Goal: Task Accomplishment & Management: Complete application form

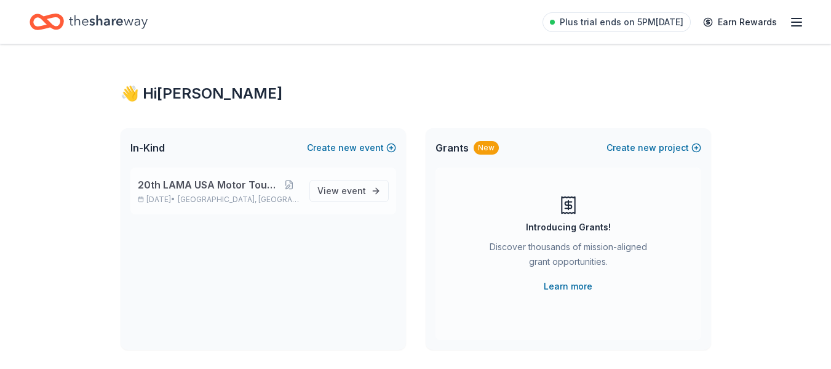
click at [214, 186] on span "20th LAMA USA Motor Touring Rally" at bounding box center [208, 184] width 141 height 15
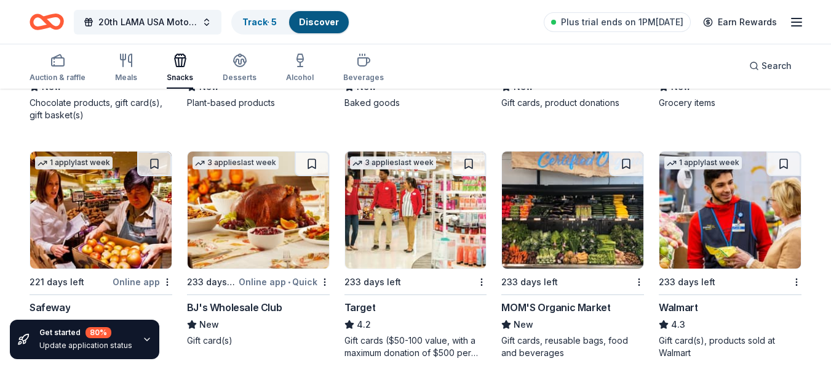
scroll to position [1046, 0]
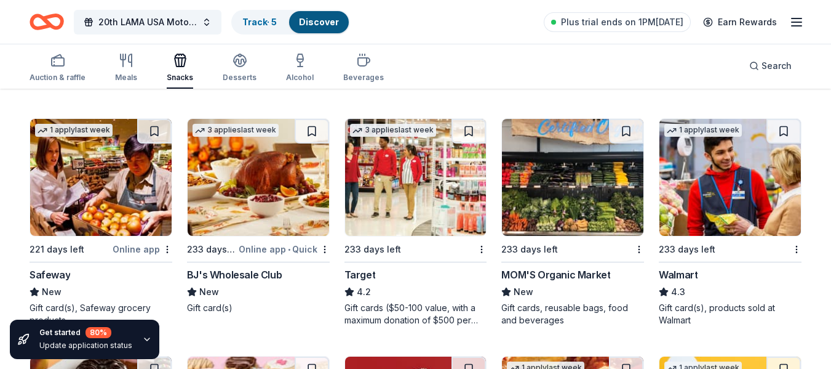
click at [225, 169] on img at bounding box center [258, 177] width 141 height 117
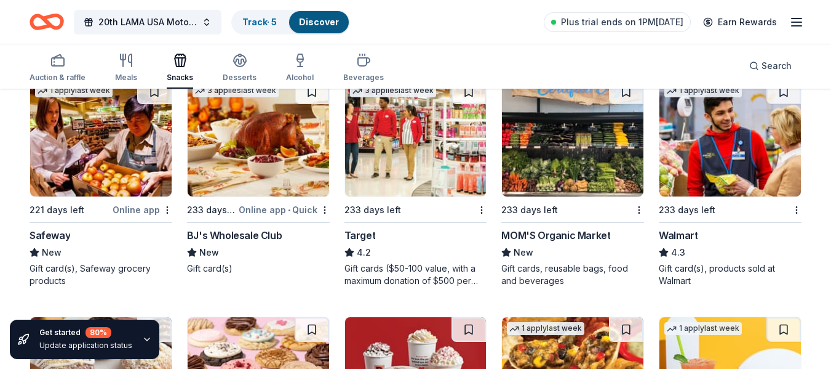
scroll to position [1107, 0]
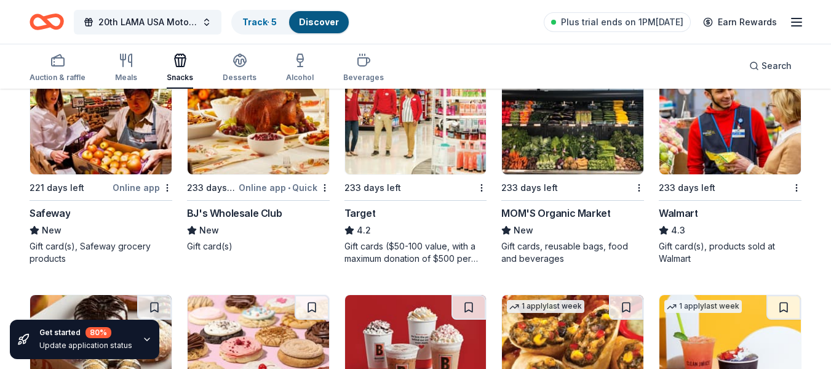
click at [381, 205] on div "Target" at bounding box center [416, 212] width 143 height 15
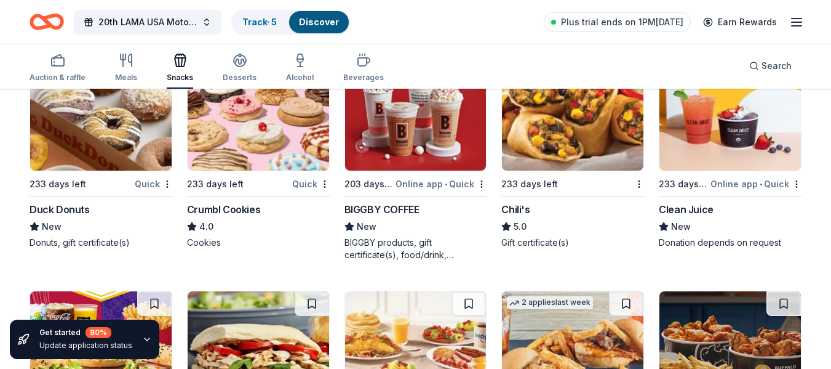
scroll to position [1353, 0]
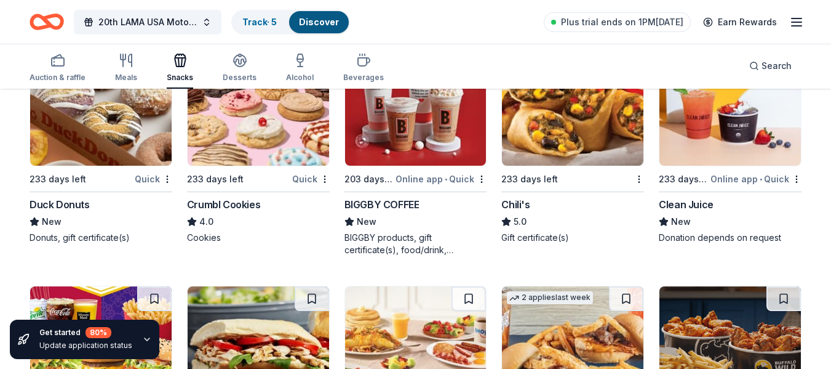
click at [565, 150] on img at bounding box center [572, 107] width 141 height 117
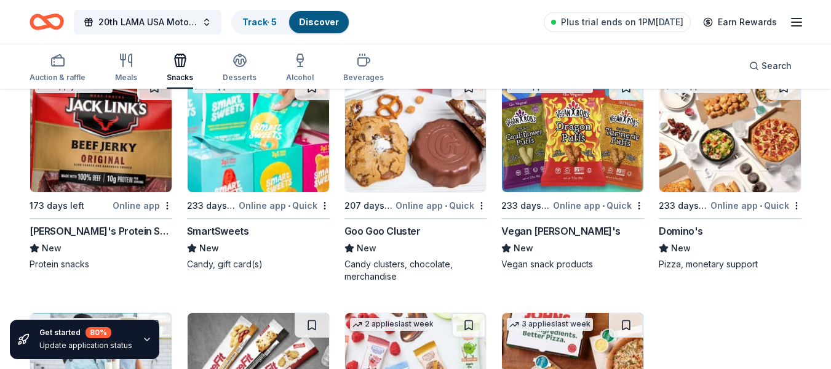
scroll to position [2428, 0]
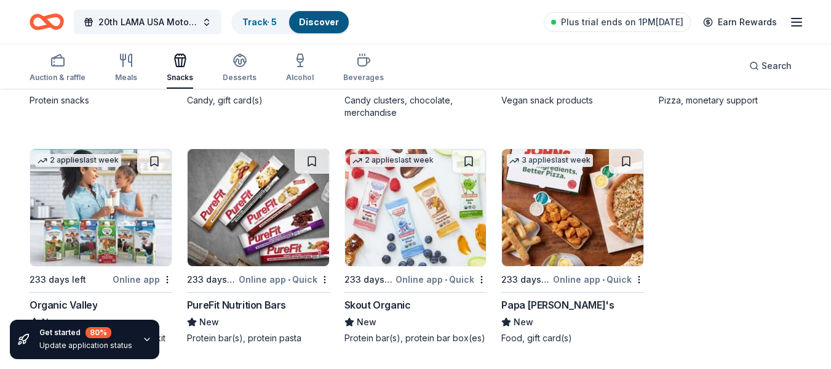
click at [403, 226] on img at bounding box center [415, 207] width 141 height 117
click at [556, 199] on img at bounding box center [572, 207] width 141 height 117
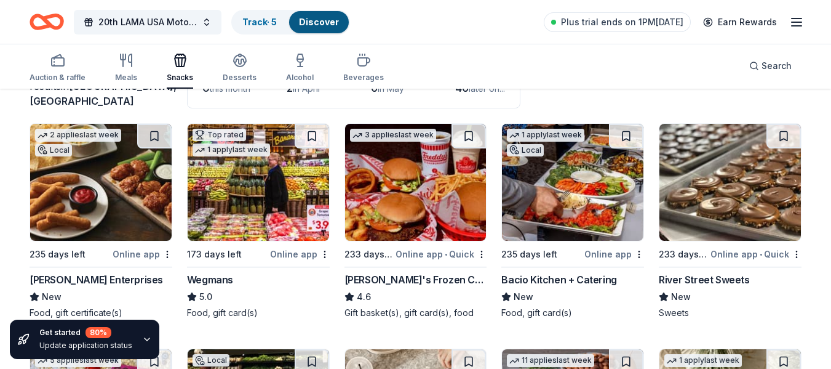
scroll to position [0, 0]
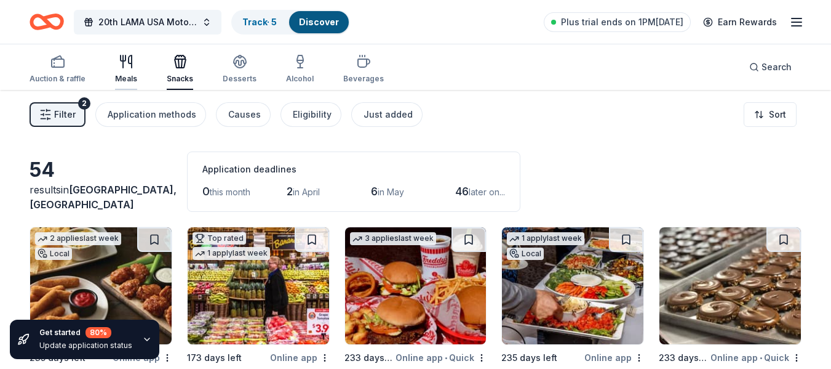
click at [118, 78] on div "Meals" at bounding box center [126, 79] width 22 height 10
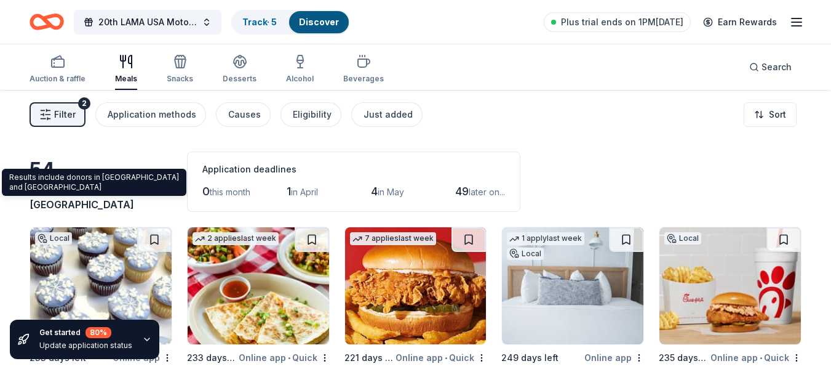
click at [61, 202] on span "in Roselle, NJ" at bounding box center [103, 196] width 147 height 27
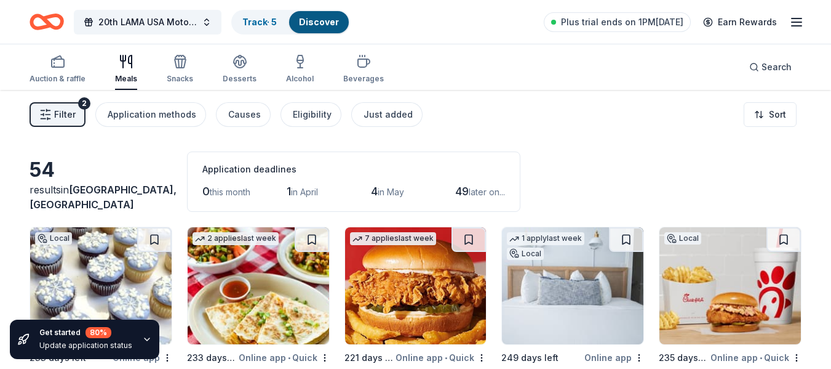
click at [34, 179] on div "54" at bounding box center [101, 169] width 143 height 25
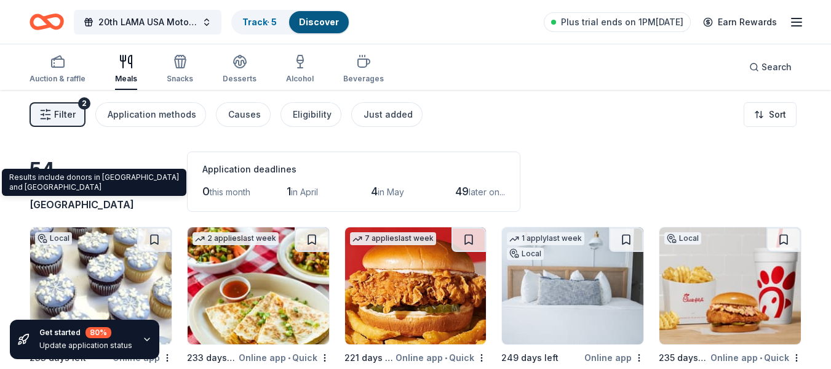
click at [119, 203] on span "Roselle, NJ" at bounding box center [103, 196] width 147 height 27
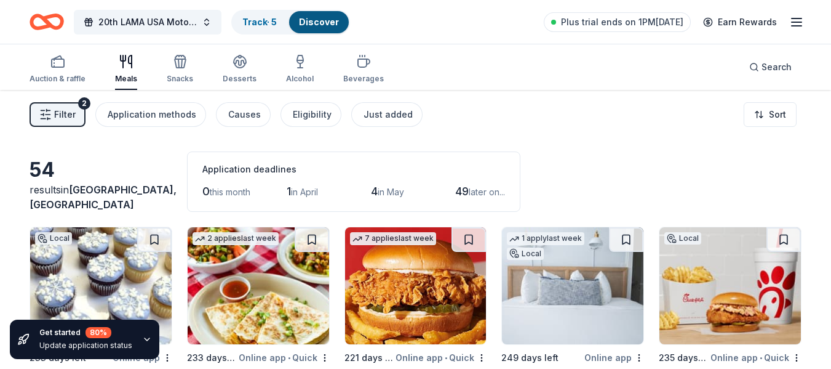
click at [58, 118] on span "Filter" at bounding box center [65, 114] width 22 height 15
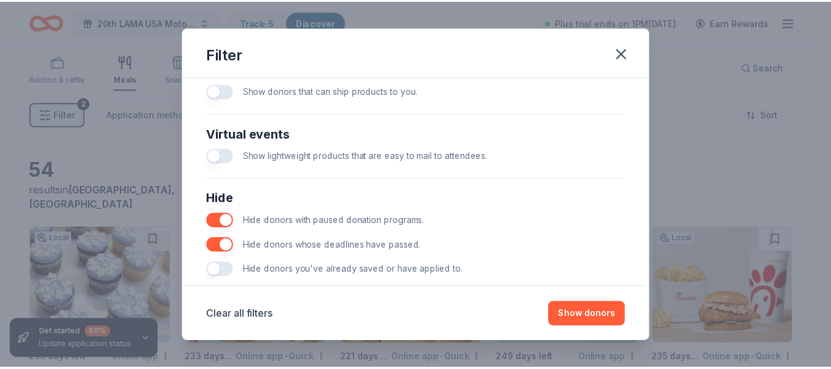
scroll to position [600, 0]
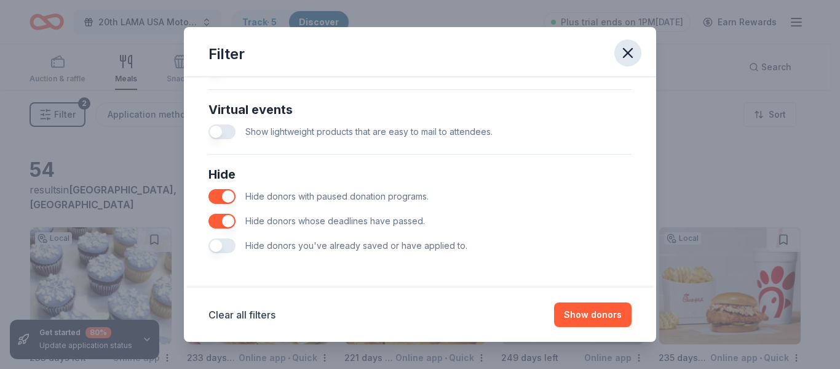
click at [625, 57] on icon "button" at bounding box center [628, 53] width 9 height 9
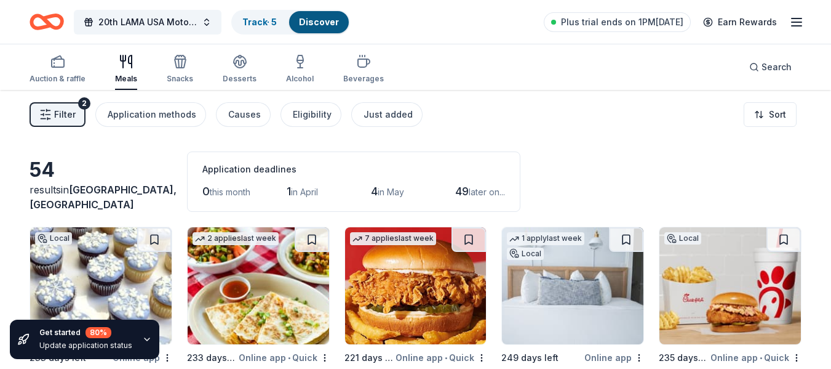
click at [798, 28] on icon "button" at bounding box center [796, 22] width 15 height 15
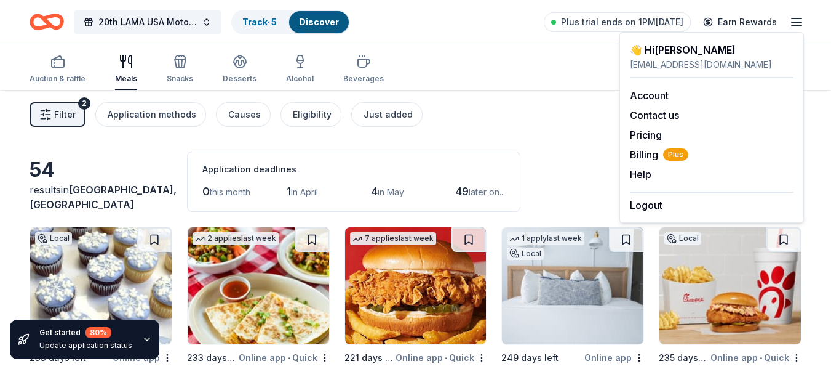
click at [429, 74] on div "Auction & raffle Meals Snacks Desserts Alcohol Beverages Search" at bounding box center [416, 67] width 772 height 46
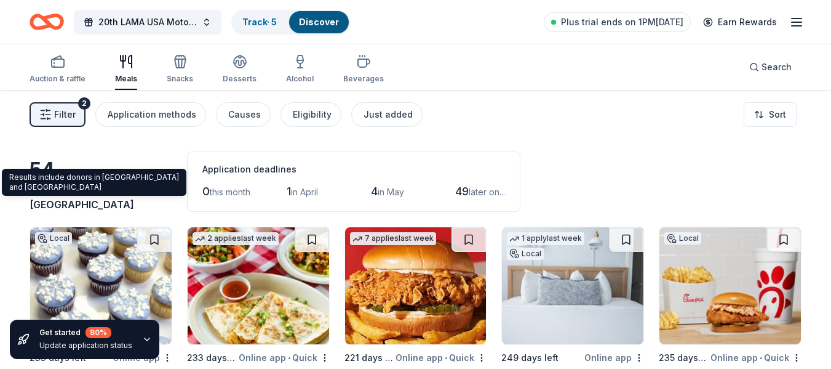
click at [84, 206] on span "Roselle, NJ" at bounding box center [103, 196] width 147 height 27
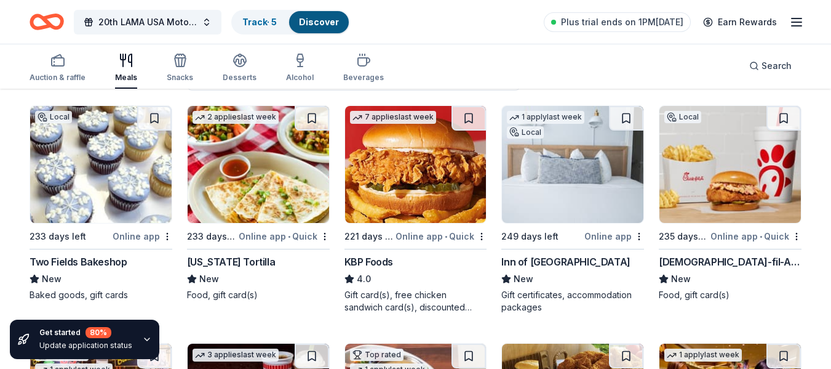
scroll to position [0, 0]
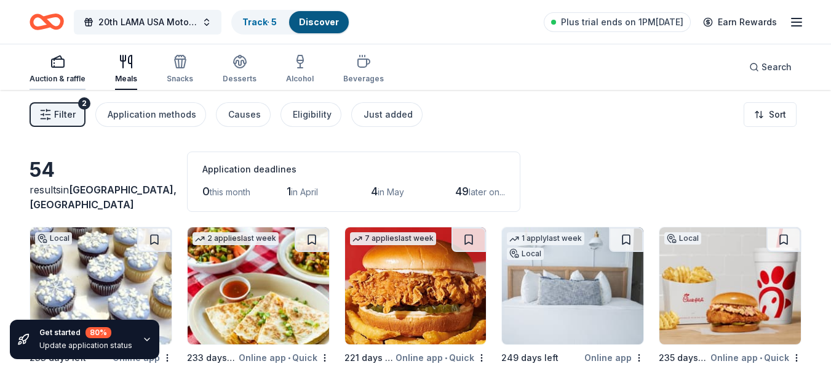
click at [55, 78] on div "Auction & raffle" at bounding box center [58, 79] width 56 height 10
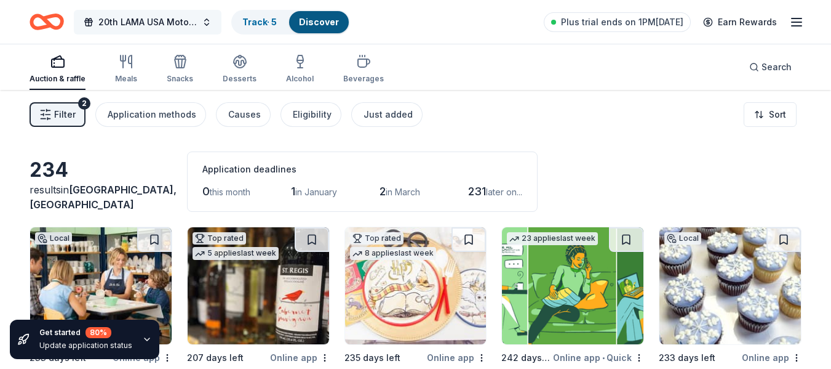
click at [188, 25] on span "20th LAMA USA Motor Touring Rally" at bounding box center [147, 22] width 98 height 15
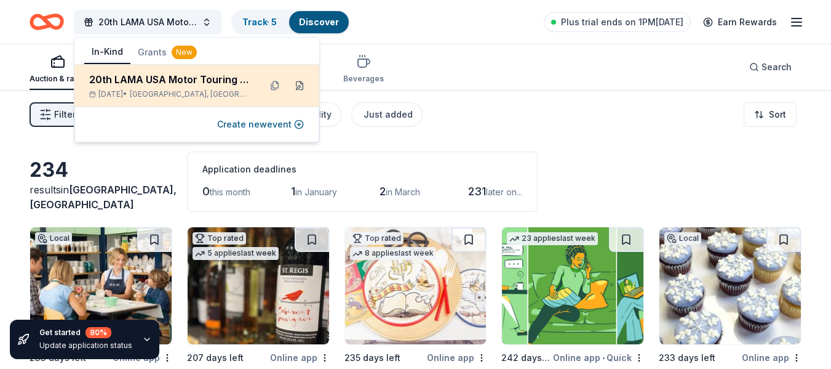
click at [300, 88] on button at bounding box center [300, 86] width 20 height 20
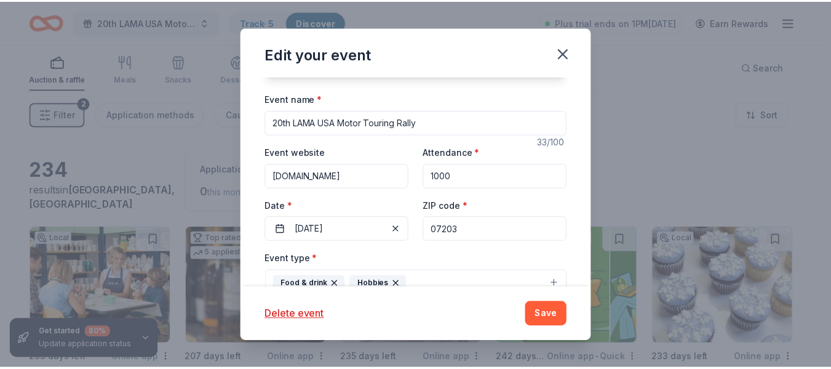
scroll to position [123, 0]
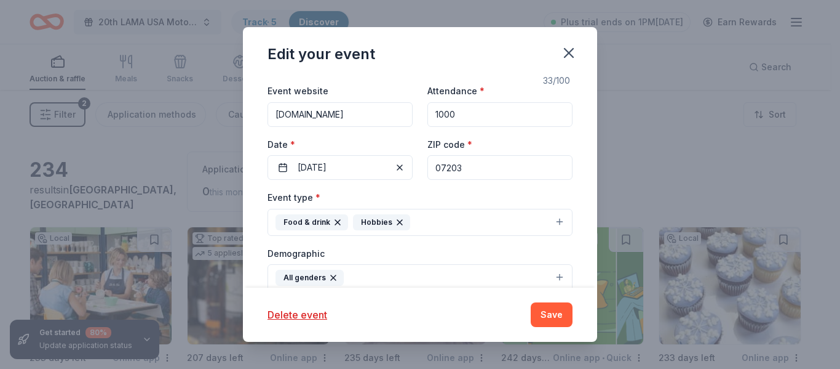
click at [469, 169] on input "07203" at bounding box center [500, 167] width 145 height 25
type input "0"
type input "37660"
click at [541, 314] on button "Save" at bounding box center [552, 314] width 42 height 25
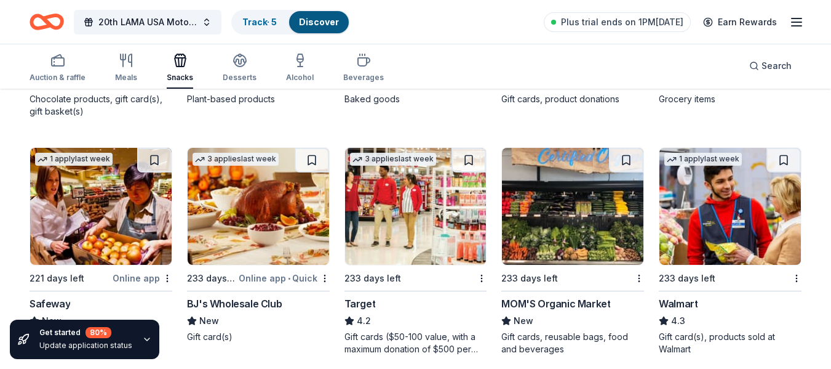
scroll to position [1046, 0]
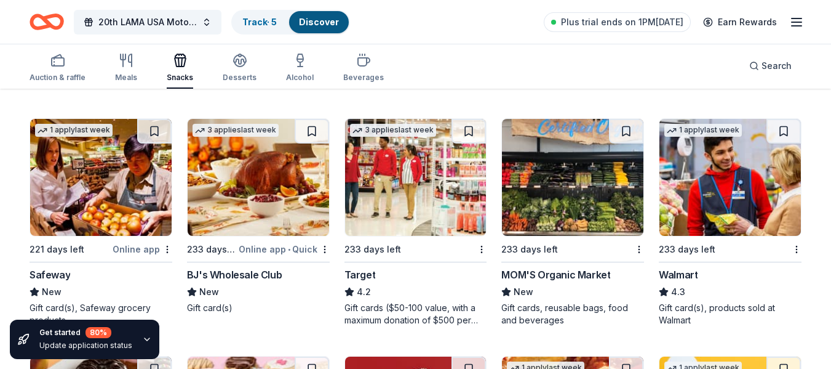
click at [679, 267] on div "Walmart" at bounding box center [678, 274] width 39 height 15
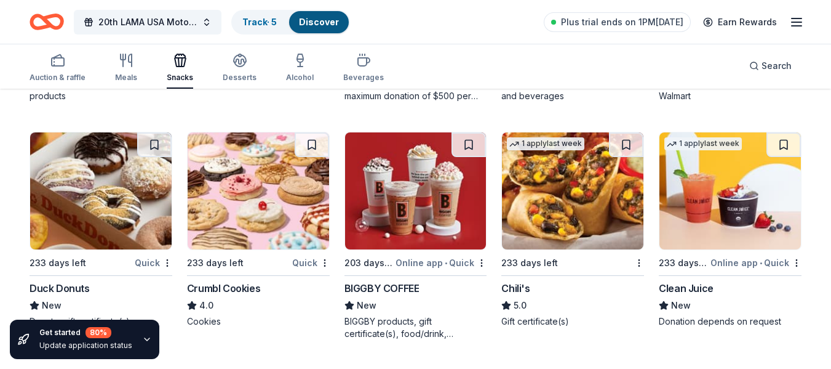
scroll to position [1292, 0]
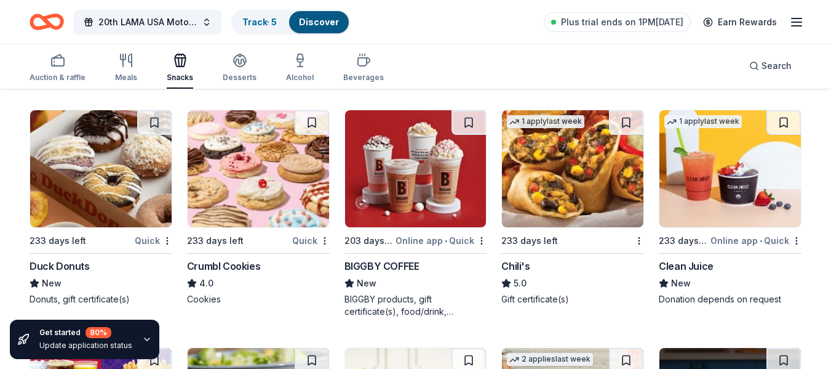
click at [110, 181] on img at bounding box center [100, 168] width 141 height 117
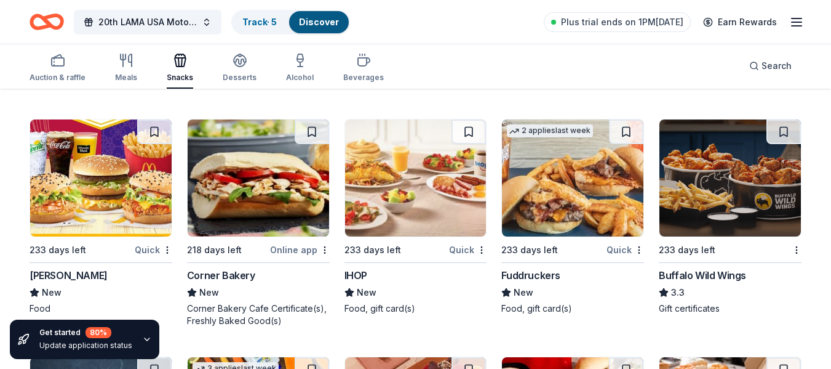
scroll to position [1538, 0]
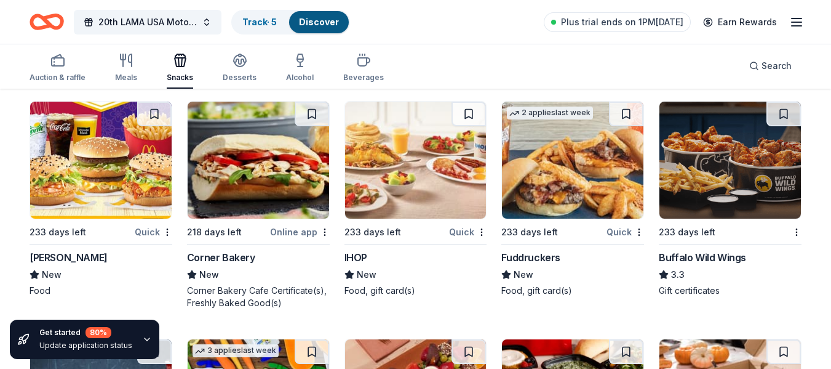
click at [688, 145] on img at bounding box center [729, 160] width 141 height 117
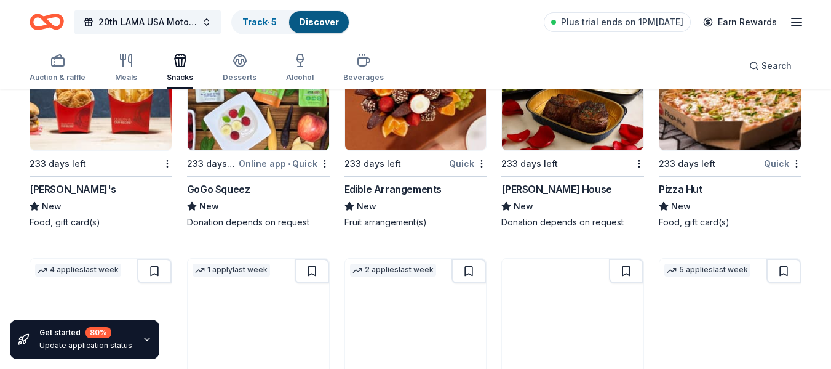
scroll to position [1846, 0]
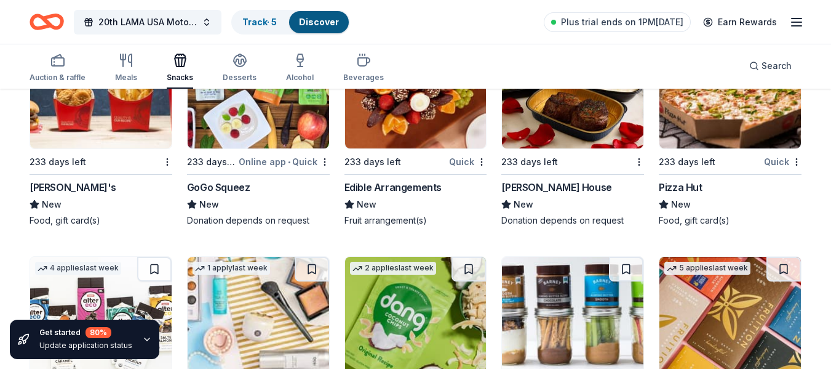
click at [116, 129] on img at bounding box center [100, 89] width 141 height 117
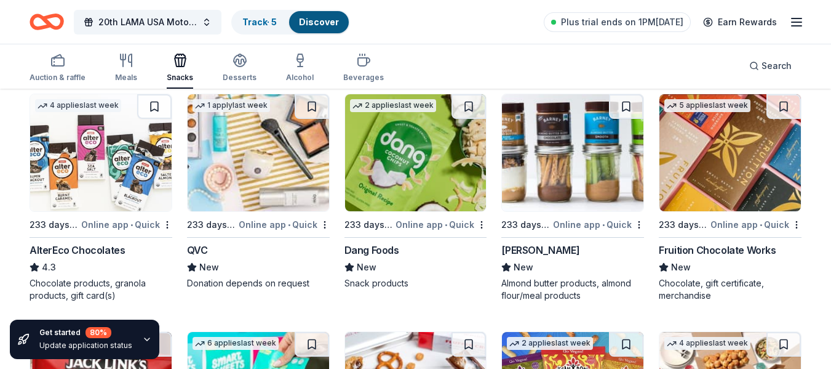
scroll to position [2030, 0]
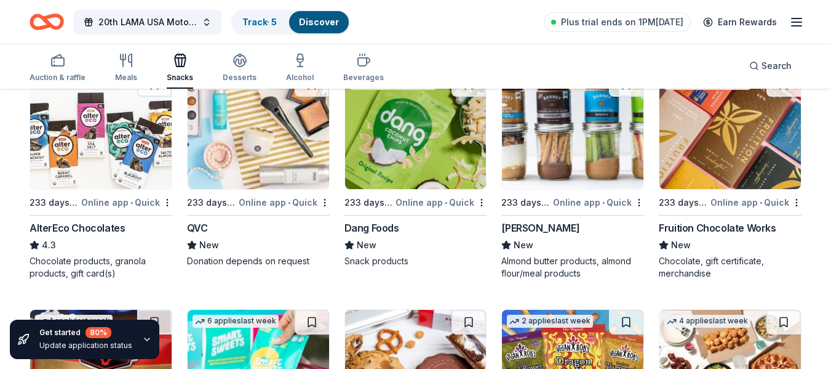
click at [268, 154] on img at bounding box center [258, 130] width 141 height 117
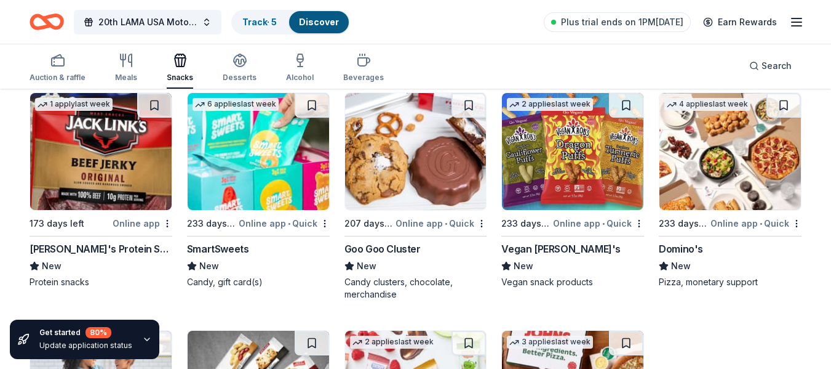
scroll to position [2276, 0]
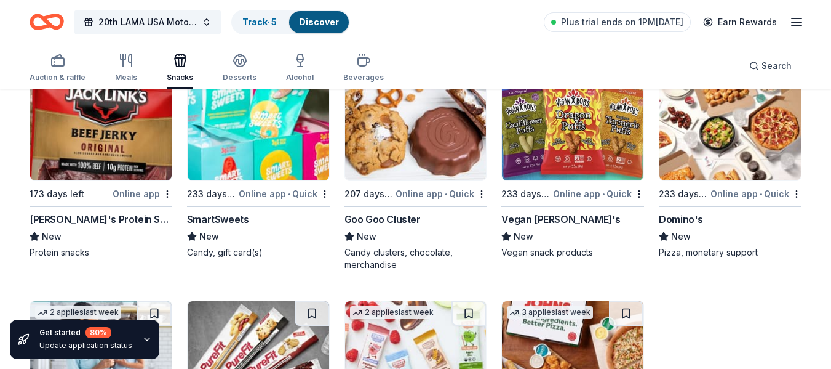
click at [103, 138] on img at bounding box center [100, 121] width 141 height 117
click at [757, 131] on img at bounding box center [729, 121] width 141 height 117
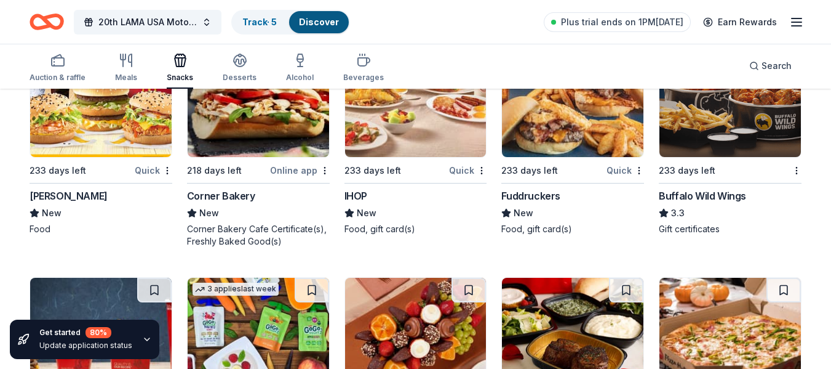
scroll to position [1723, 0]
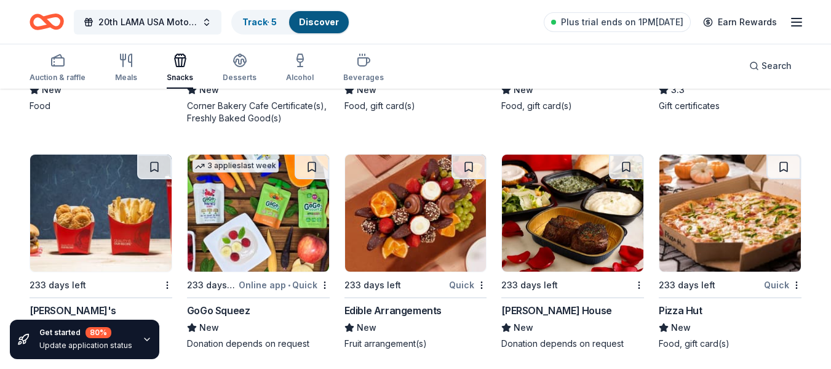
click at [544, 252] on img at bounding box center [572, 212] width 141 height 117
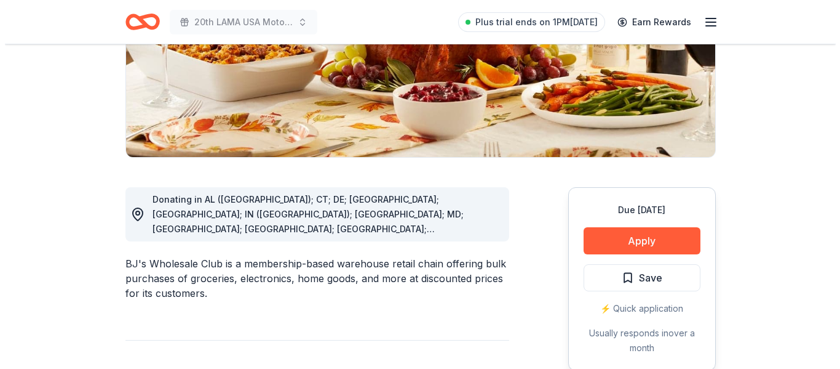
scroll to position [246, 0]
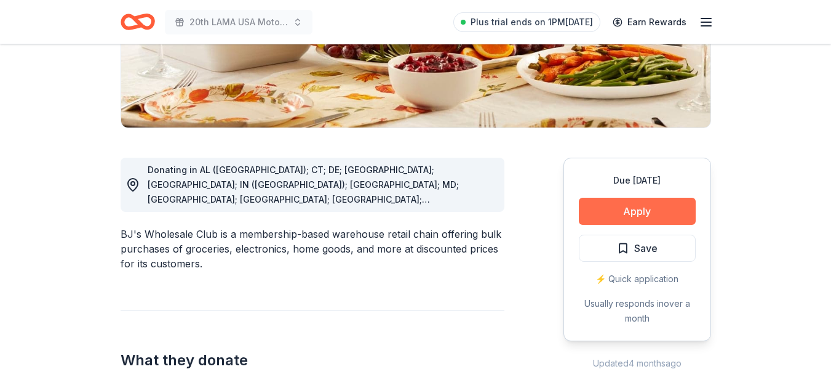
click at [594, 202] on button "Apply" at bounding box center [637, 210] width 117 height 27
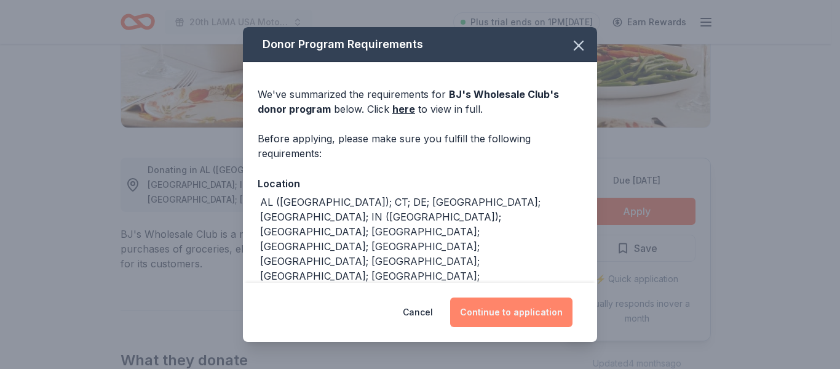
click at [514, 308] on button "Continue to application" at bounding box center [511, 312] width 122 height 30
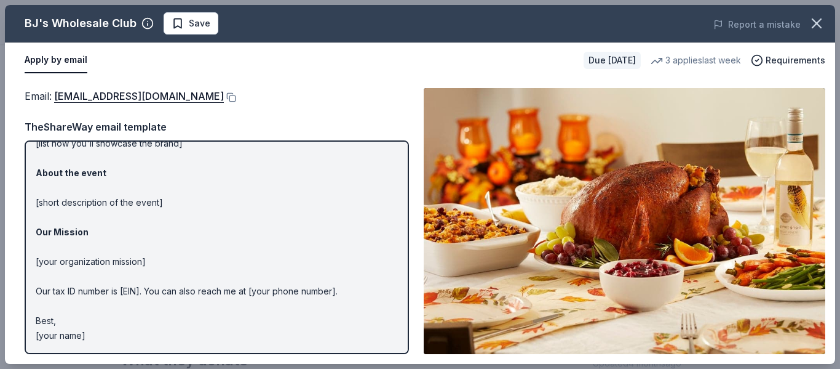
scroll to position [0, 0]
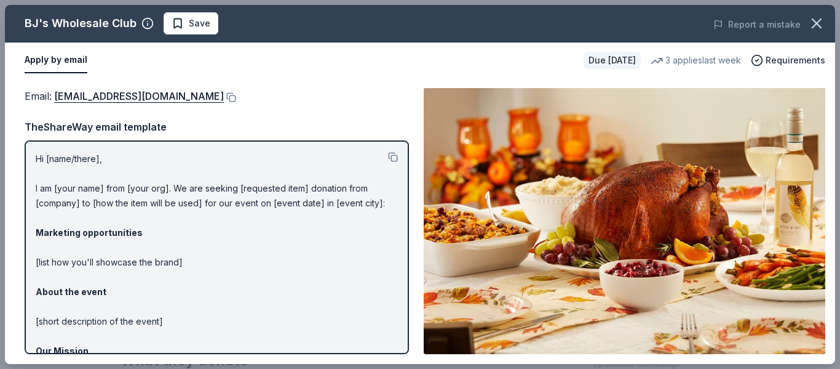
click at [57, 156] on p "Hi [name/there], I am [your name] from [your org]. We are seeking [requested it…" at bounding box center [217, 306] width 362 height 310
click at [388, 161] on button at bounding box center [393, 157] width 10 height 10
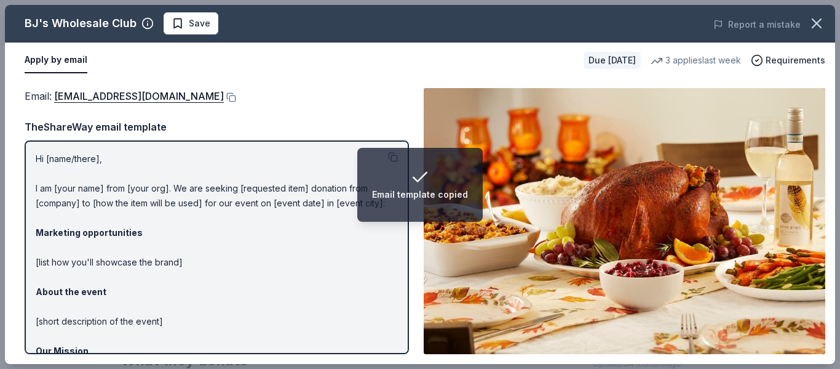
click at [345, 249] on p "Hi [name/there], I am [your name] from [your org]. We are seeking [requested it…" at bounding box center [217, 306] width 362 height 310
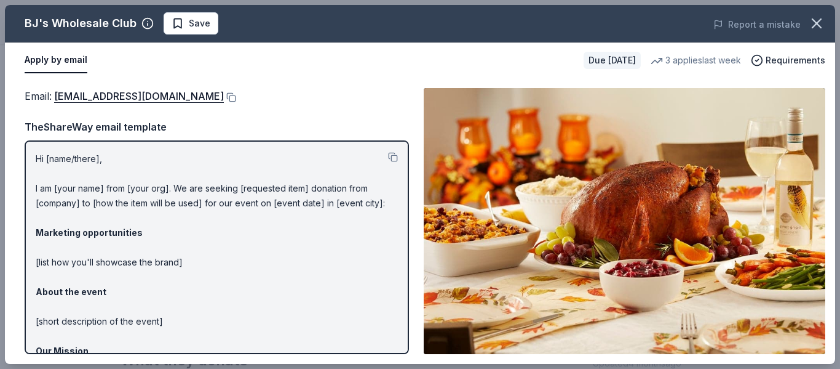
drag, startPoint x: 65, startPoint y: 92, endPoint x: 231, endPoint y: 71, distance: 167.4
click at [234, 63] on div "Apply by email" at bounding box center [299, 60] width 549 height 26
click at [224, 98] on button at bounding box center [230, 97] width 12 height 10
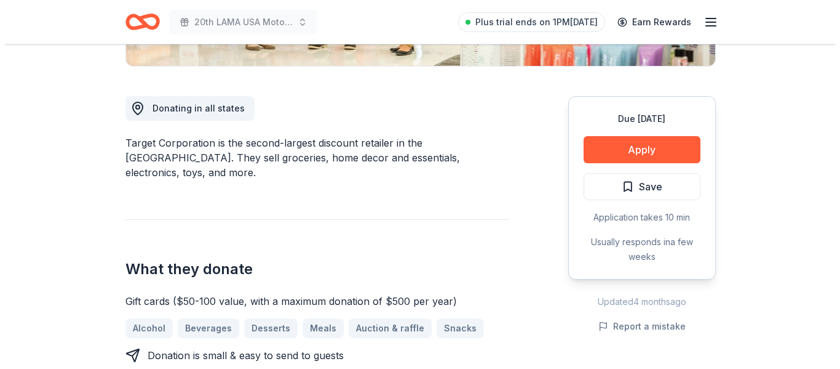
scroll to position [369, 0]
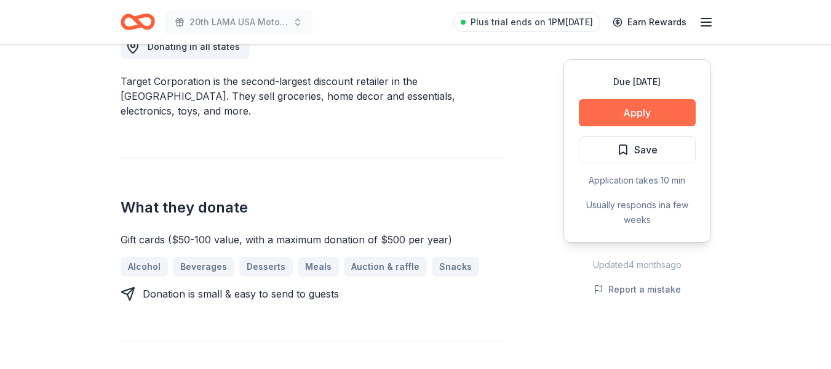
click at [589, 116] on button "Apply" at bounding box center [637, 112] width 117 height 27
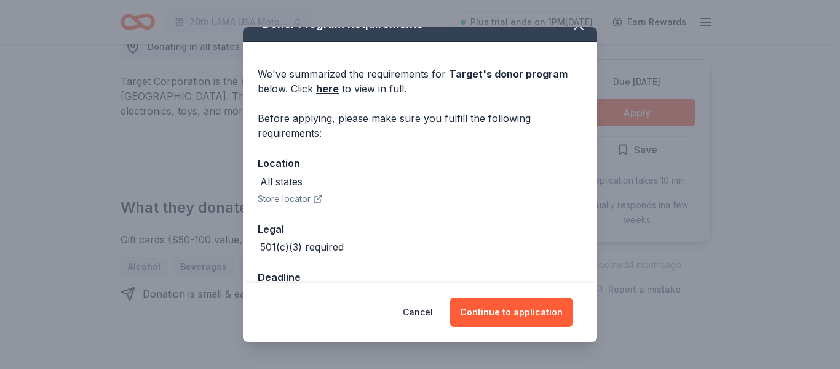
scroll to position [0, 0]
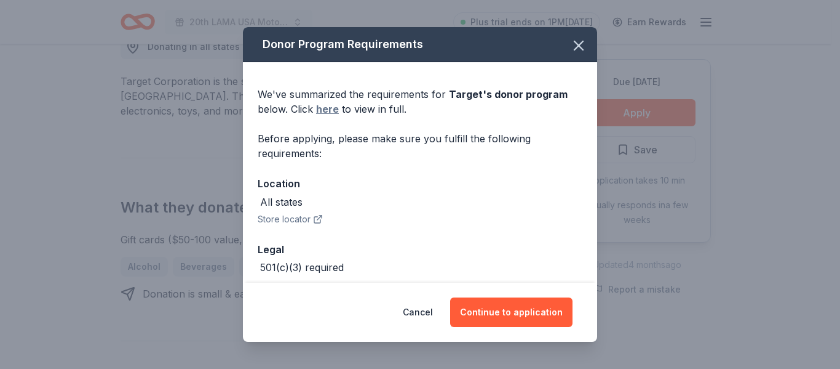
click at [327, 114] on link "here" at bounding box center [327, 109] width 23 height 15
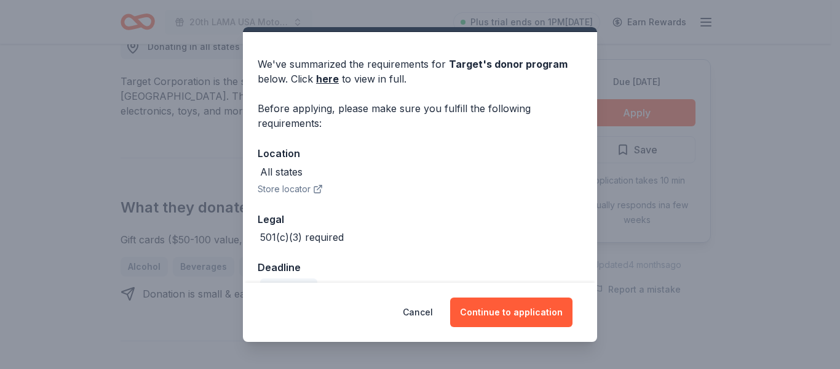
scroll to position [58, 0]
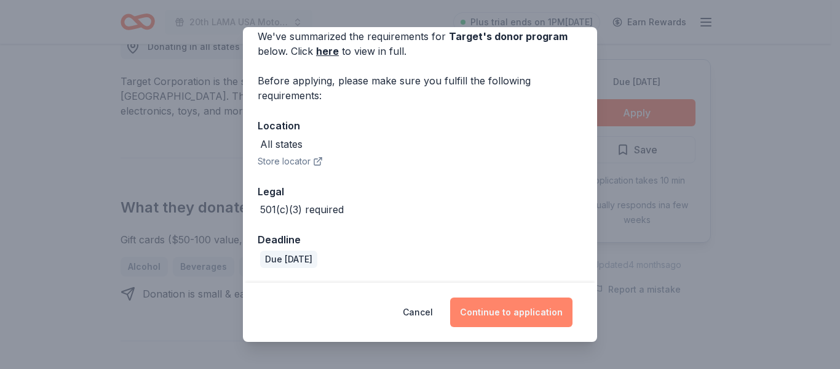
click at [488, 311] on button "Continue to application" at bounding box center [511, 312] width 122 height 30
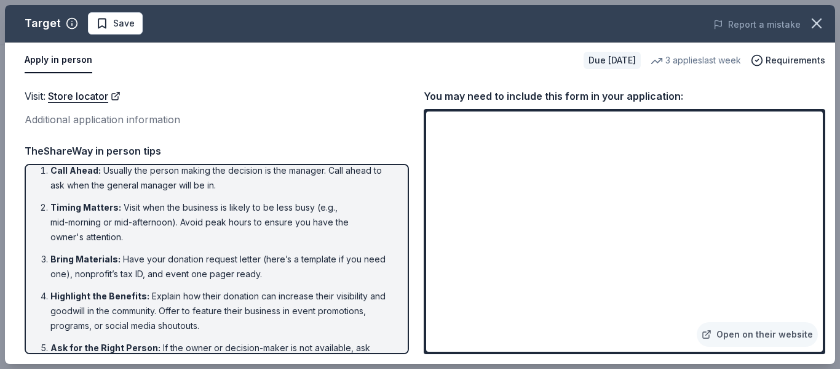
scroll to position [0, 0]
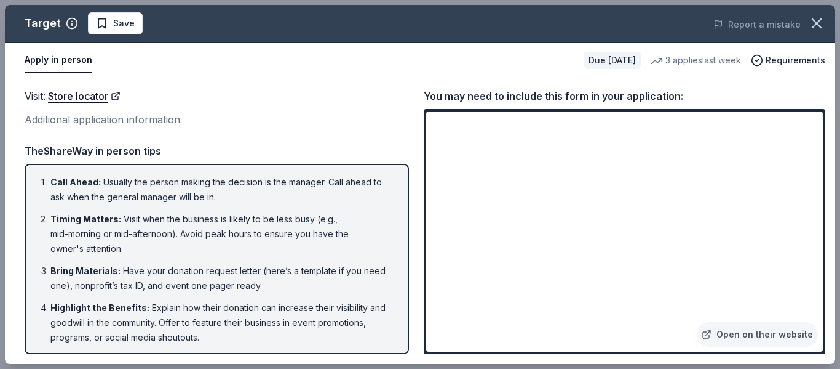
click at [279, 273] on li "Bring Materials : Have your donation request letter (here’s a template if you n…" at bounding box center [220, 278] width 340 height 30
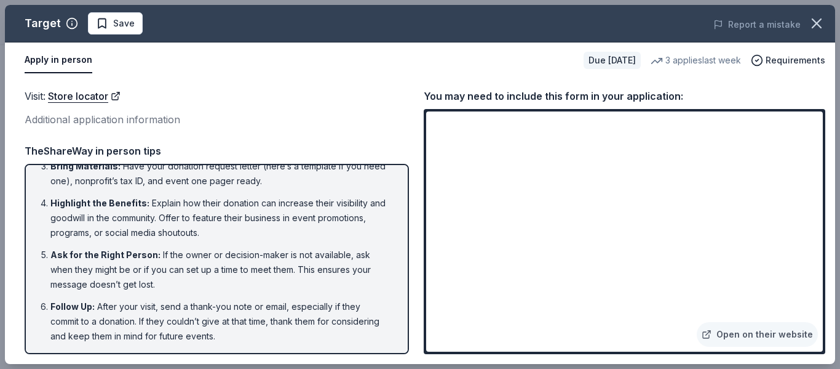
scroll to position [105, 0]
click at [723, 328] on link "Open on their website" at bounding box center [757, 334] width 121 height 25
click at [50, 58] on button "Apply in person" at bounding box center [59, 60] width 68 height 26
click at [73, 99] on link "Store locator" at bounding box center [84, 96] width 73 height 16
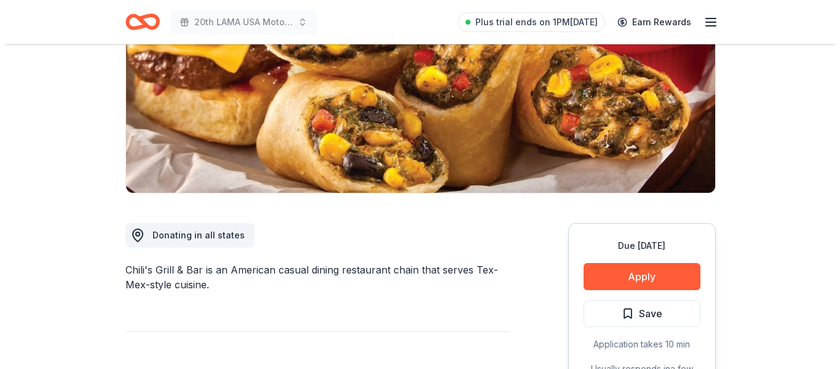
scroll to position [185, 0]
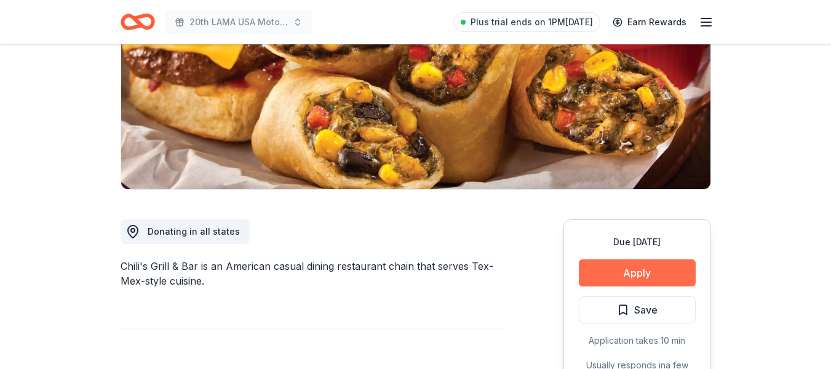
click at [622, 273] on button "Apply" at bounding box center [637, 272] width 117 height 27
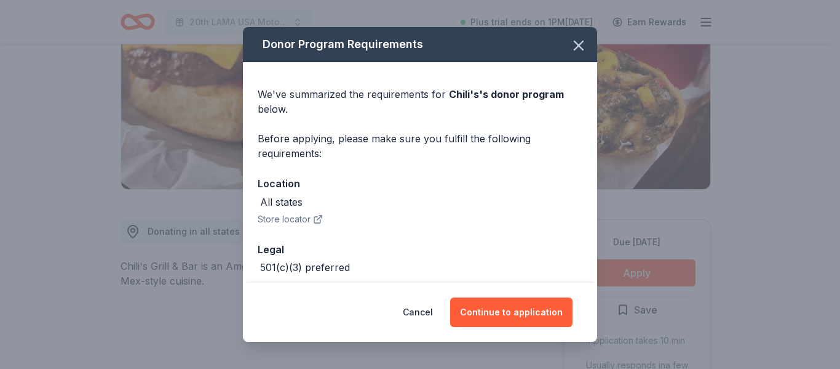
scroll to position [58, 0]
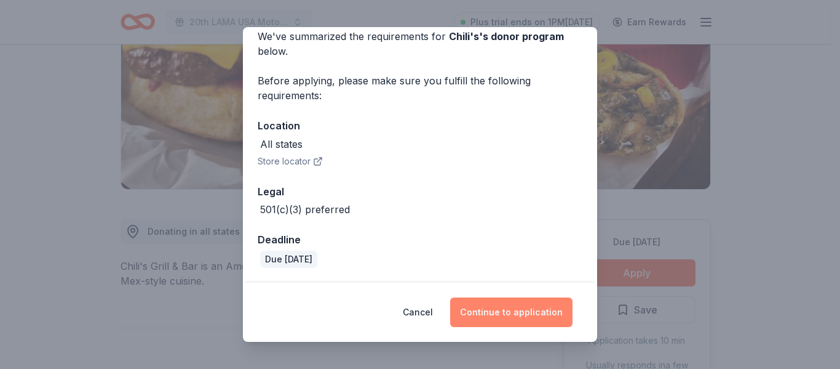
click at [511, 316] on button "Continue to application" at bounding box center [511, 312] width 122 height 30
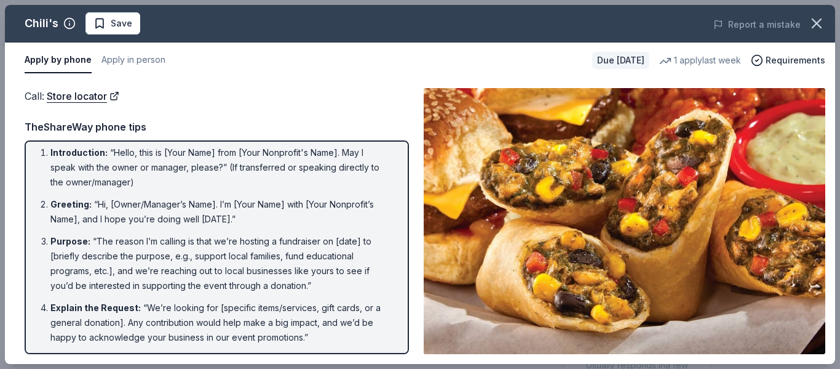
scroll to position [0, 0]
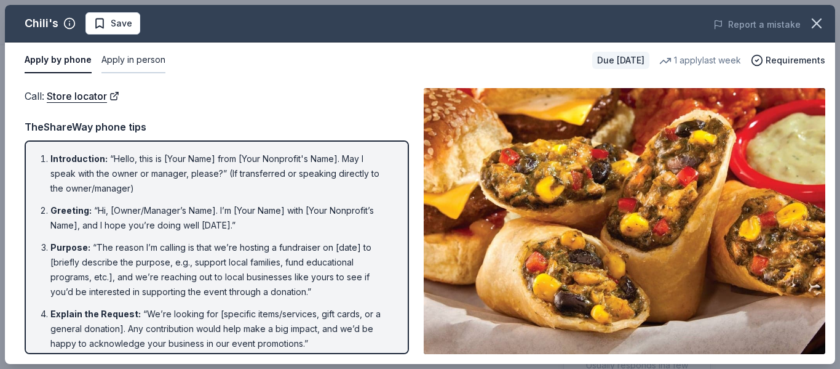
click at [137, 62] on button "Apply in person" at bounding box center [134, 60] width 64 height 26
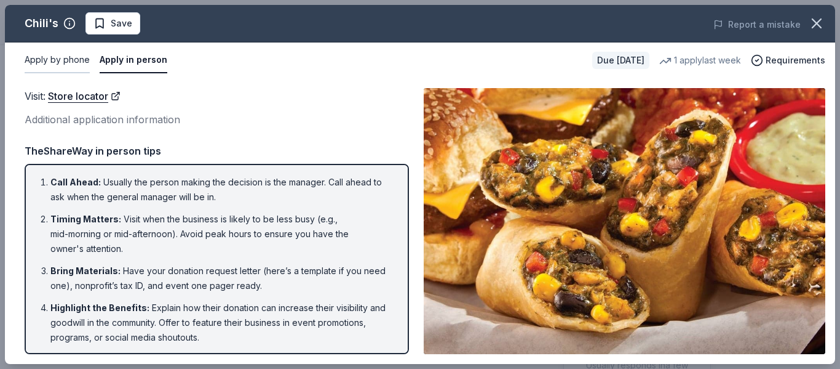
click at [50, 58] on button "Apply by phone" at bounding box center [57, 60] width 65 height 26
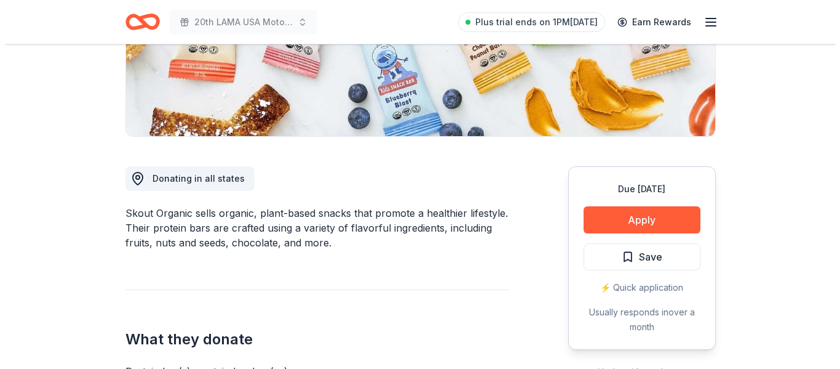
scroll to position [246, 0]
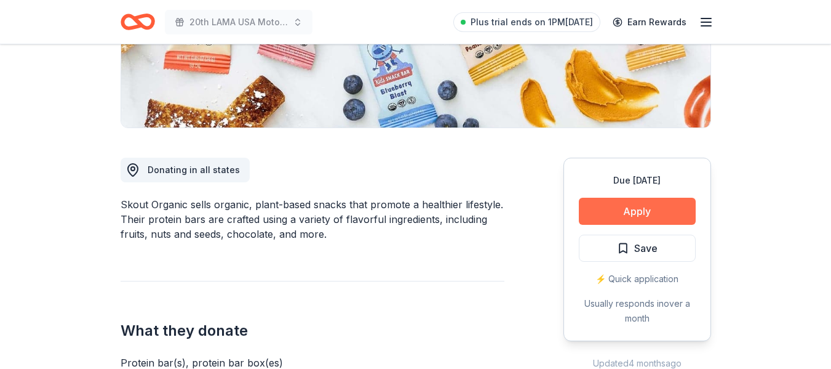
click at [637, 210] on button "Apply" at bounding box center [637, 210] width 117 height 27
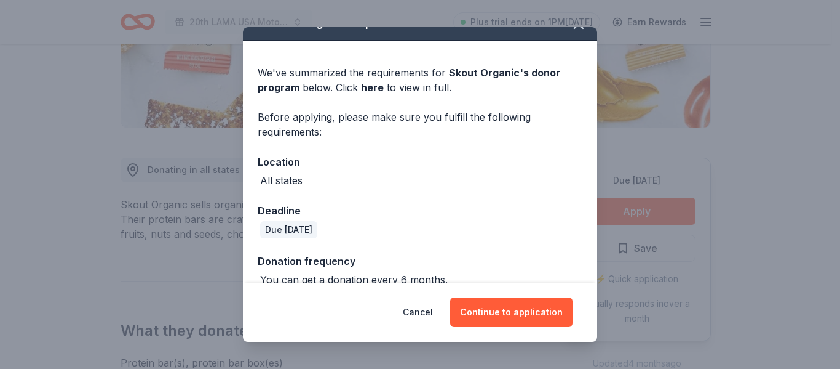
scroll to position [41, 0]
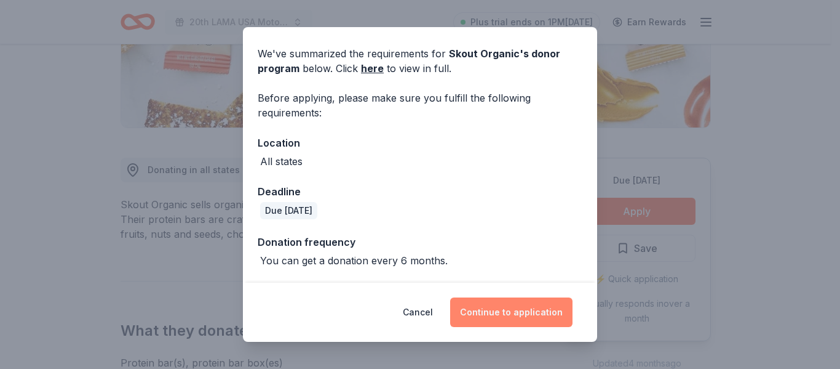
click at [490, 306] on button "Continue to application" at bounding box center [511, 312] width 122 height 30
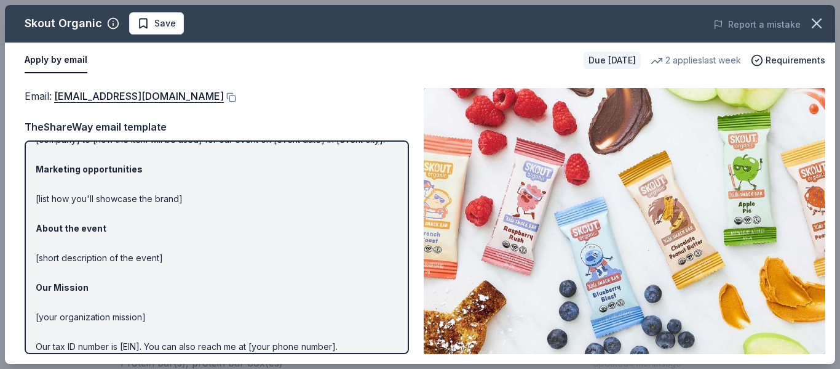
scroll to position [0, 0]
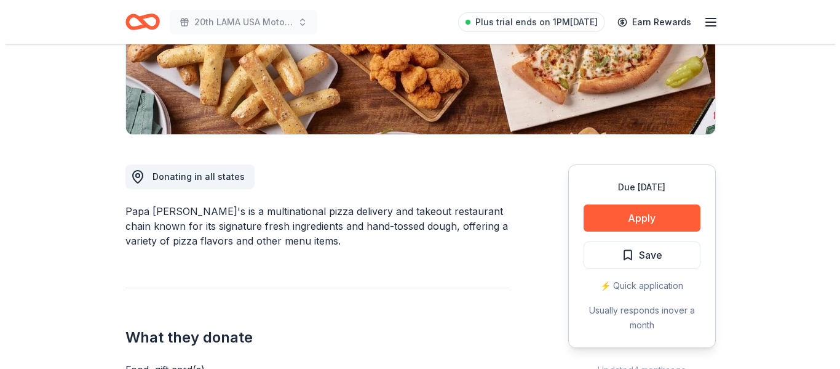
scroll to position [246, 0]
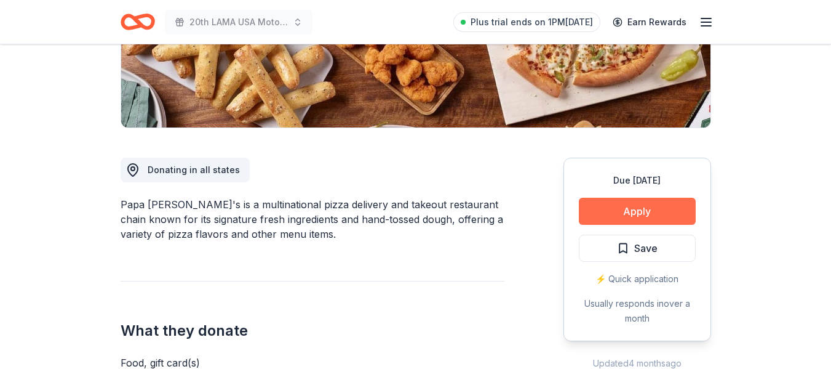
click at [607, 201] on button "Apply" at bounding box center [637, 210] width 117 height 27
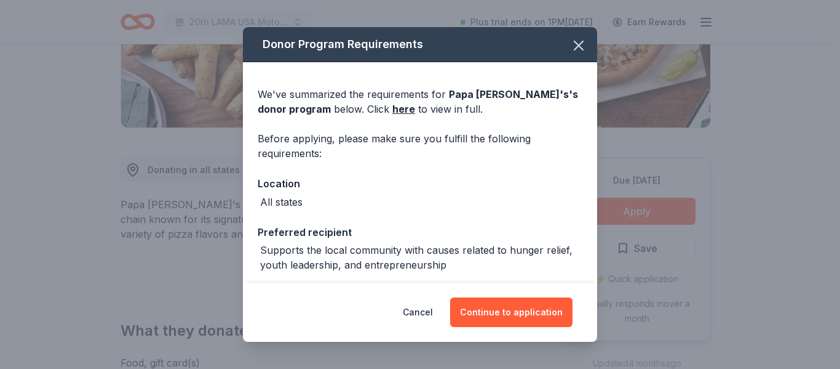
scroll to position [55, 0]
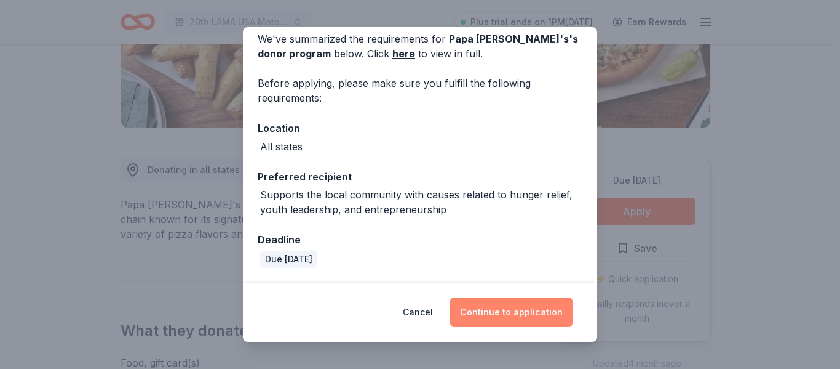
click at [495, 314] on button "Continue to application" at bounding box center [511, 312] width 122 height 30
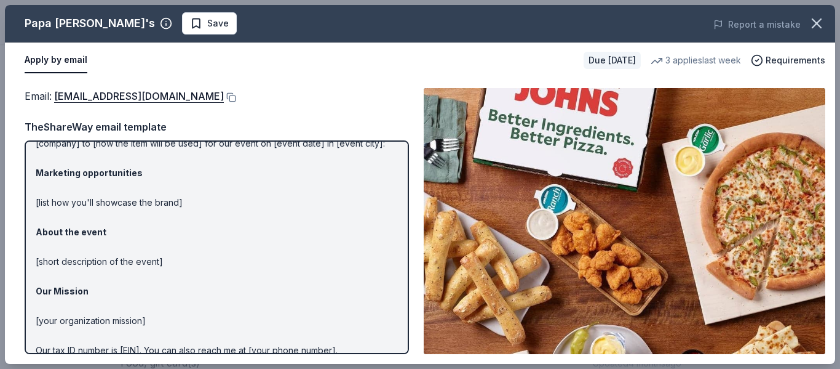
scroll to position [119, 0]
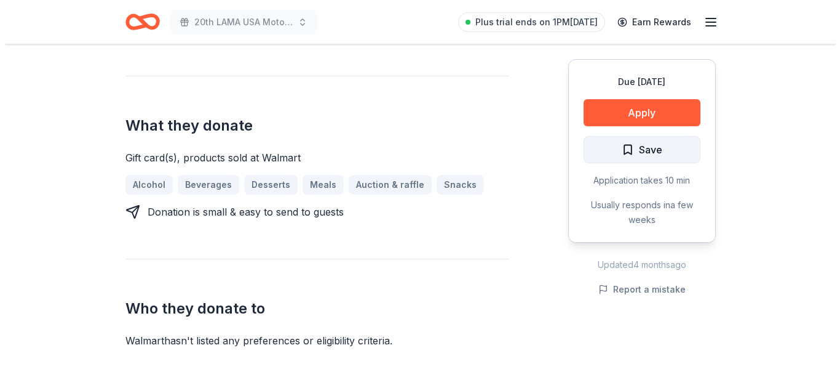
scroll to position [431, 0]
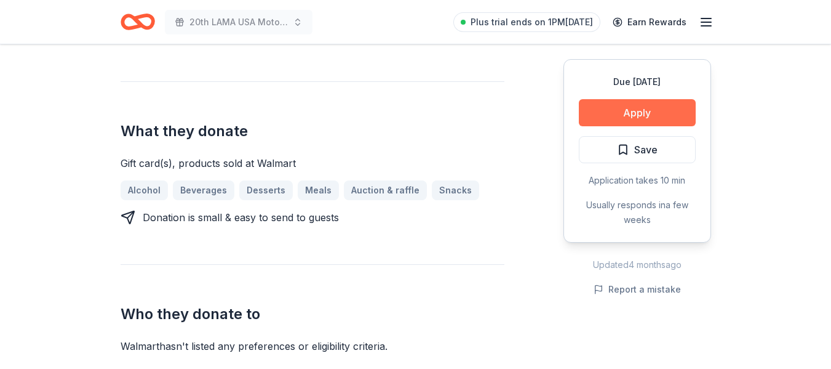
click at [628, 119] on button "Apply" at bounding box center [637, 112] width 117 height 27
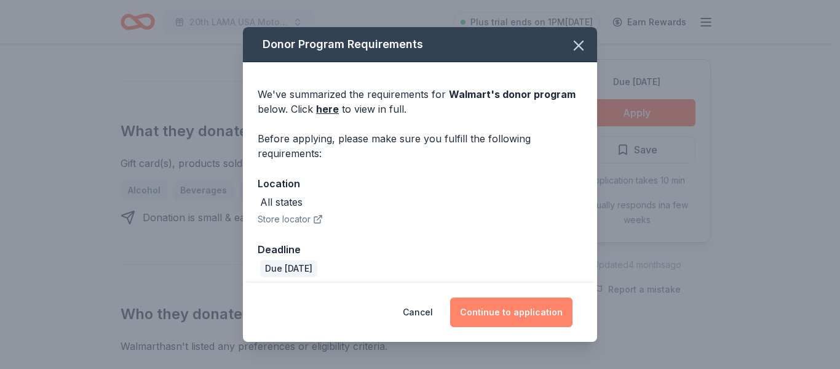
click at [504, 311] on button "Continue to application" at bounding box center [511, 312] width 122 height 30
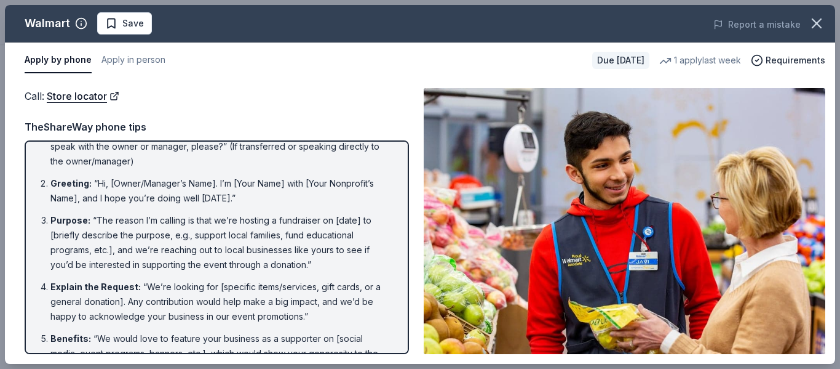
scroll to position [0, 0]
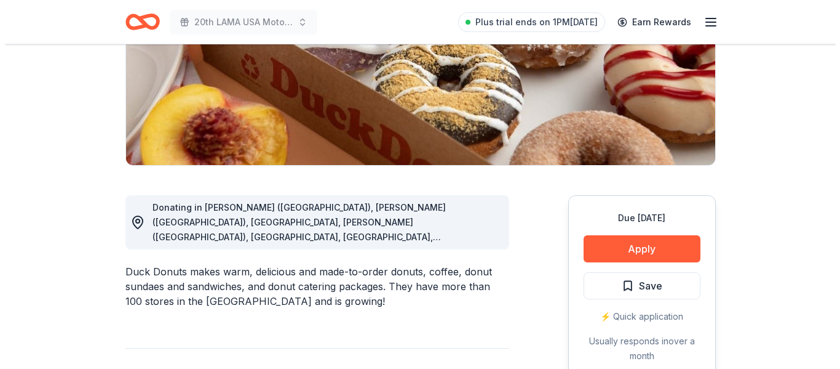
scroll to position [246, 0]
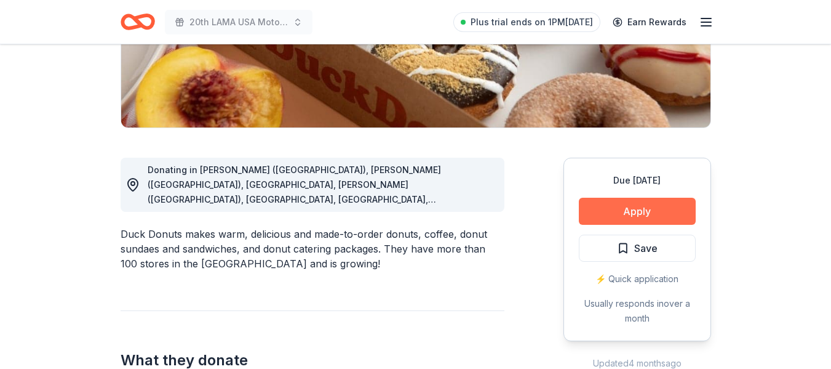
click at [601, 209] on button "Apply" at bounding box center [637, 210] width 117 height 27
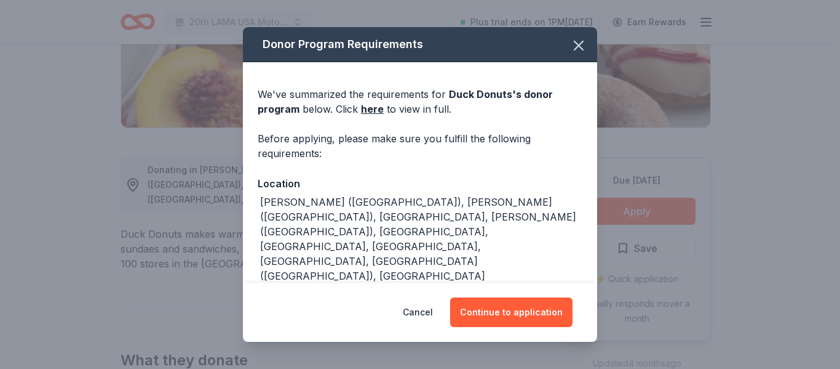
scroll to position [54, 0]
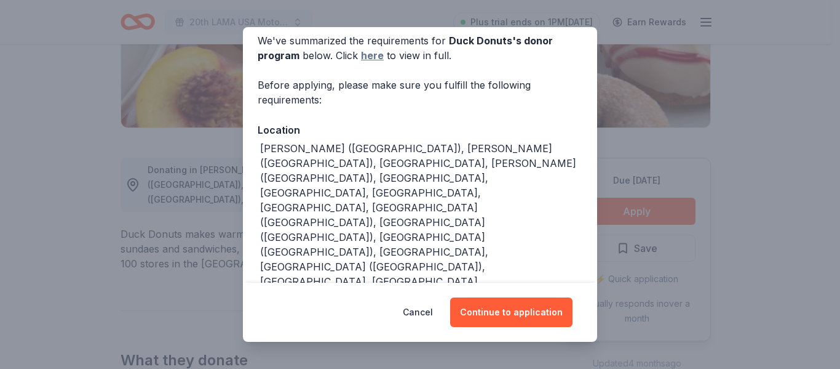
click at [365, 59] on link "here" at bounding box center [372, 55] width 23 height 15
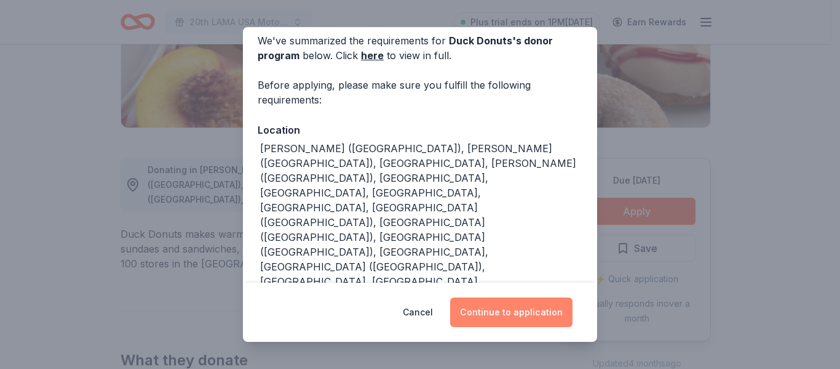
click at [476, 311] on button "Continue to application" at bounding box center [511, 312] width 122 height 30
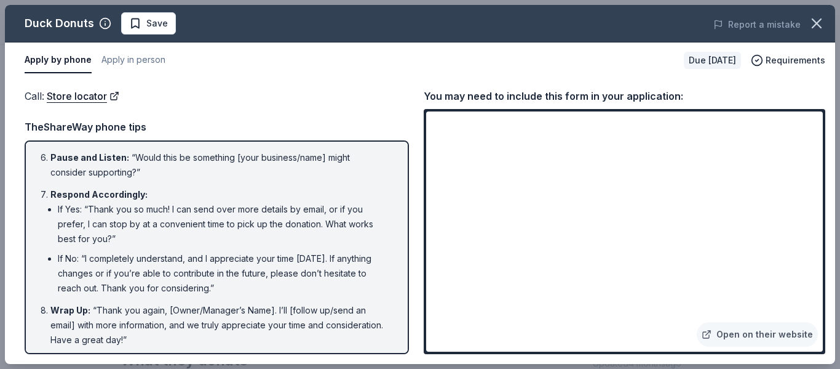
scroll to position [264, 0]
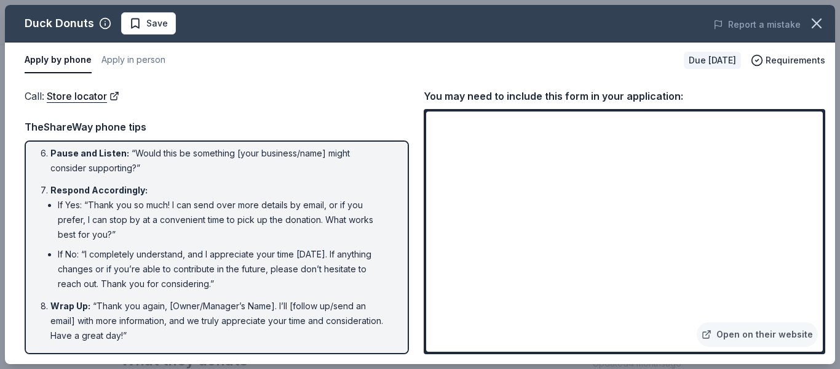
click at [207, 87] on div "Call : Store locator Call : Store locator TheShareWay phone tips Introduction :…" at bounding box center [420, 220] width 831 height 285
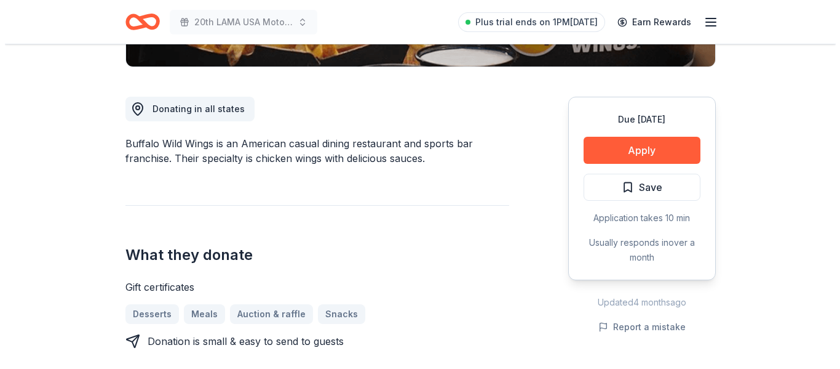
scroll to position [308, 0]
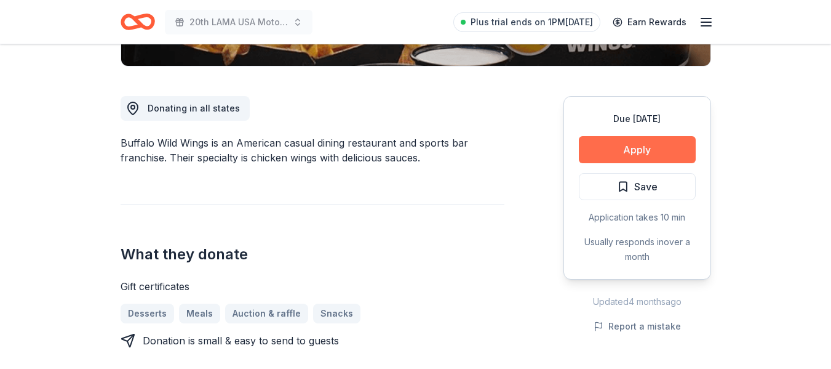
click at [620, 141] on button "Apply" at bounding box center [637, 149] width 117 height 27
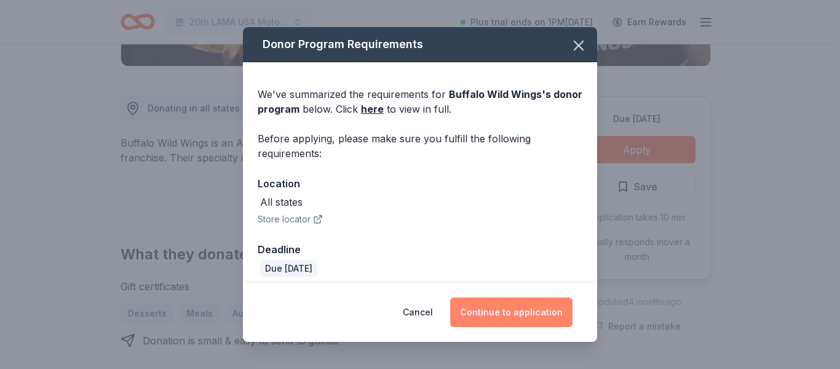
click at [466, 305] on button "Continue to application" at bounding box center [511, 312] width 122 height 30
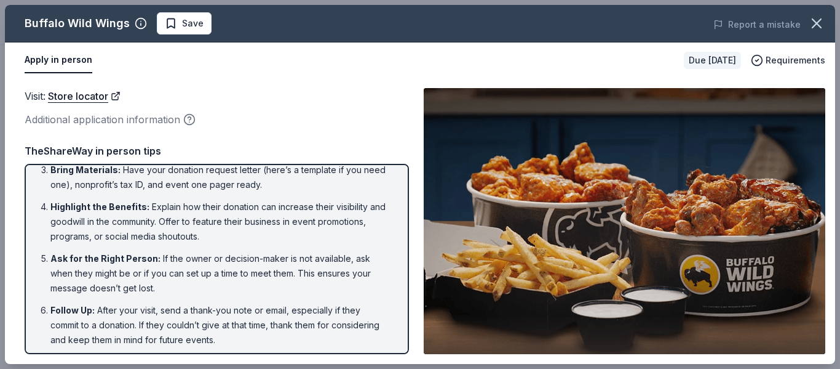
scroll to position [105, 0]
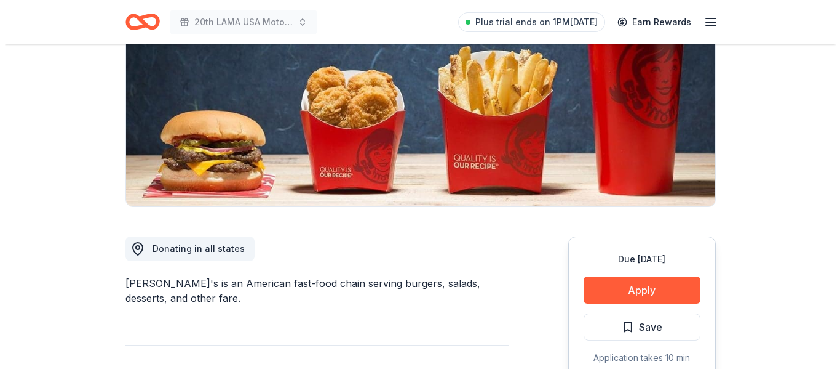
scroll to position [185, 0]
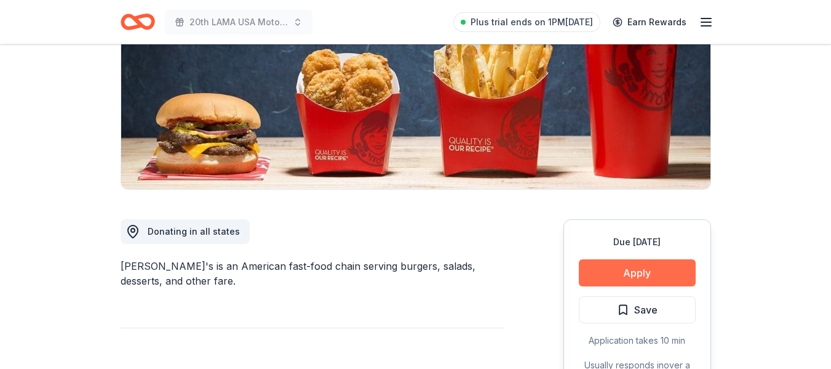
click at [642, 271] on button "Apply" at bounding box center [637, 272] width 117 height 27
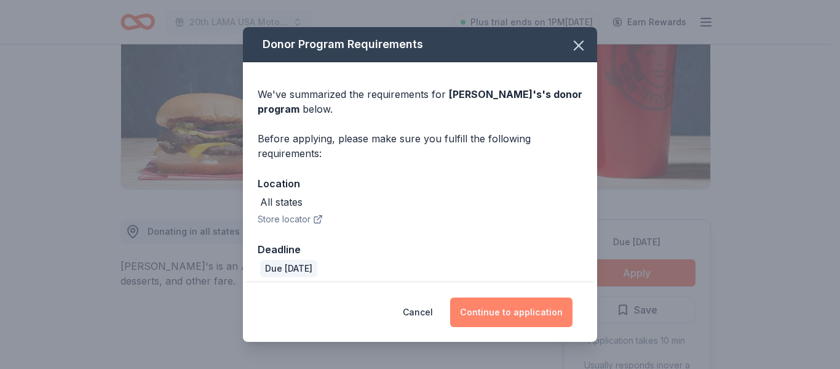
click at [529, 313] on button "Continue to application" at bounding box center [511, 312] width 122 height 30
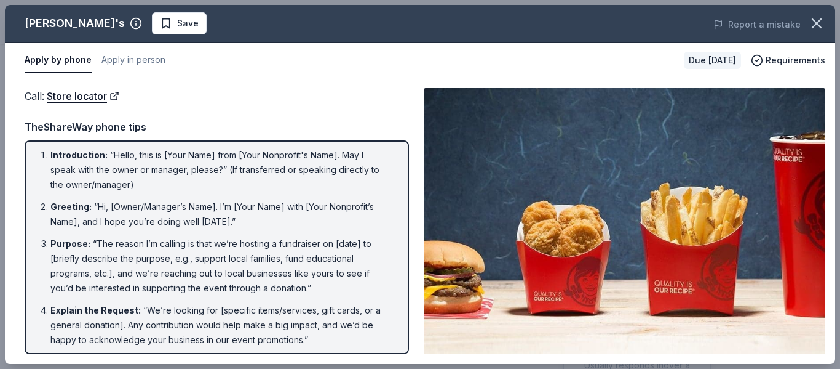
scroll to position [0, 0]
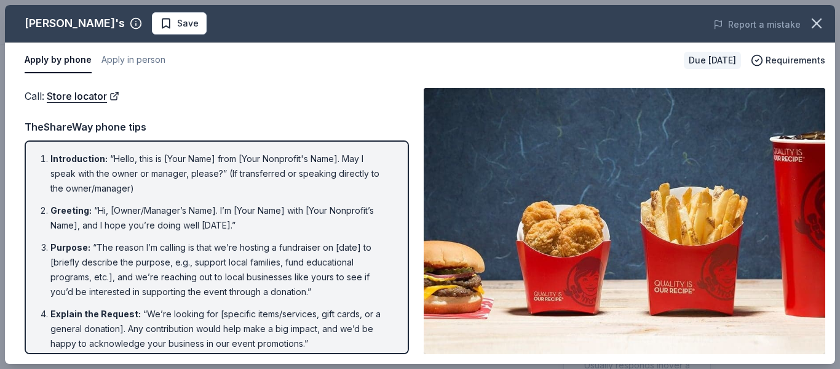
click at [292, 57] on div "Apply by phone Apply in person" at bounding box center [350, 60] width 650 height 26
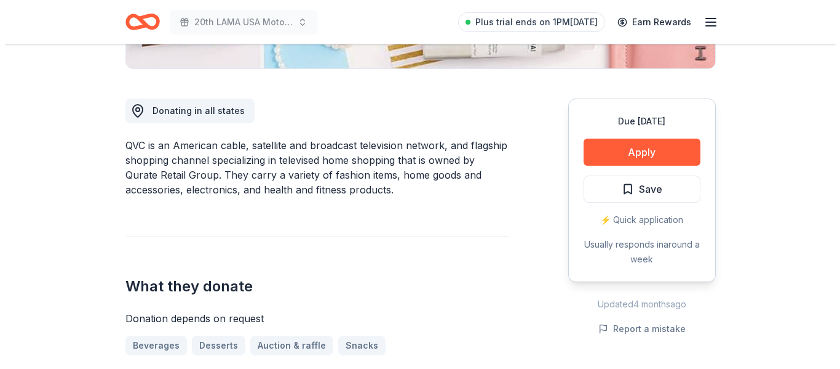
scroll to position [308, 0]
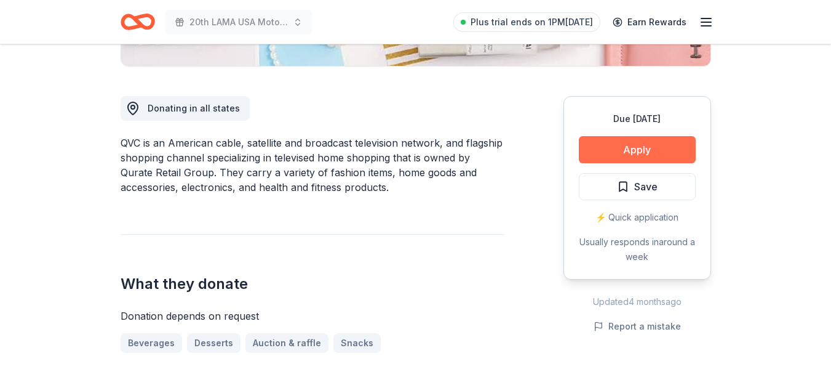
click at [584, 151] on button "Apply" at bounding box center [637, 149] width 117 height 27
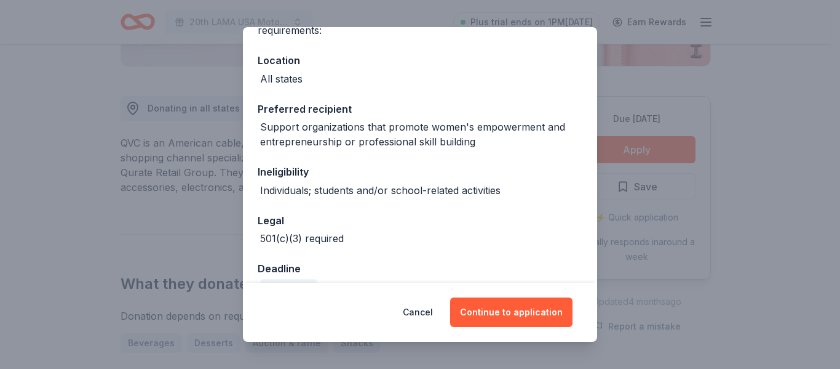
scroll to position [151, 0]
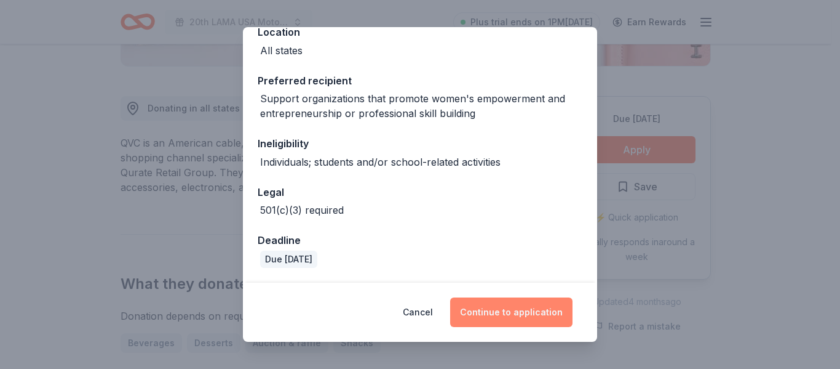
click at [475, 309] on button "Continue to application" at bounding box center [511, 312] width 122 height 30
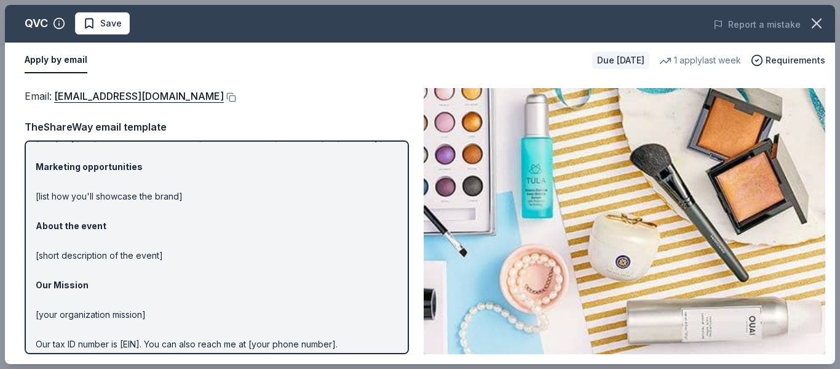
scroll to position [0, 0]
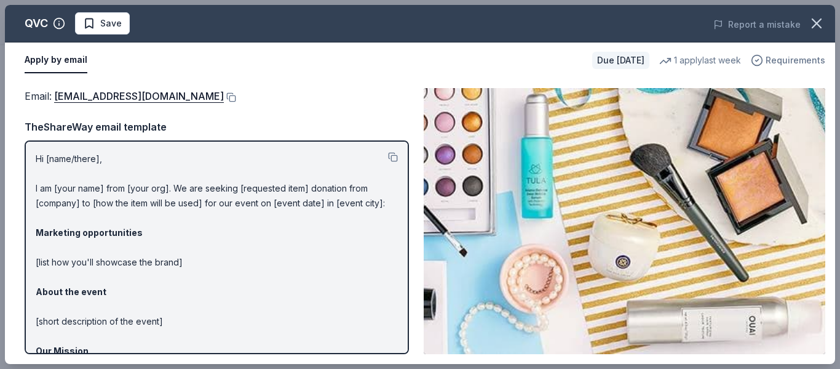
click at [770, 61] on span "Requirements" at bounding box center [796, 60] width 60 height 15
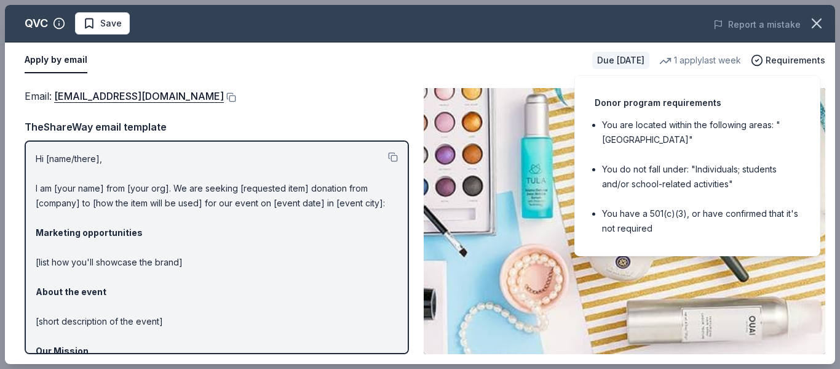
click at [380, 93] on div "Email : [EMAIL_ADDRESS][DOMAIN_NAME]" at bounding box center [217, 96] width 384 height 16
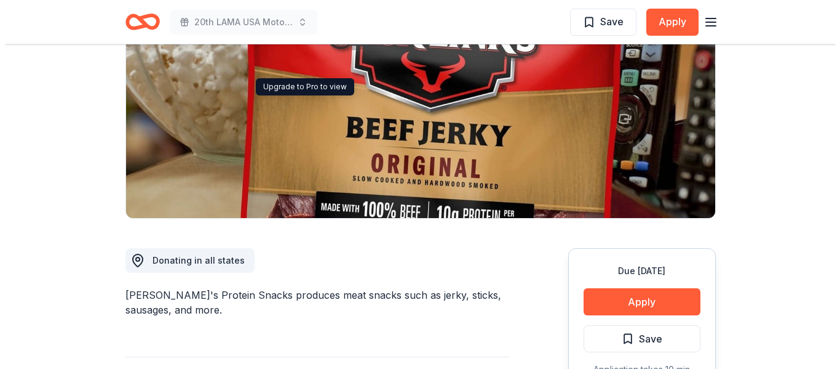
scroll to position [369, 0]
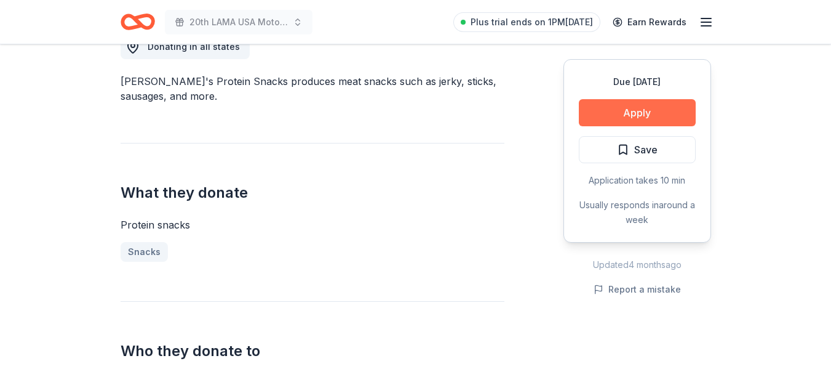
click at [620, 103] on button "Apply" at bounding box center [637, 112] width 117 height 27
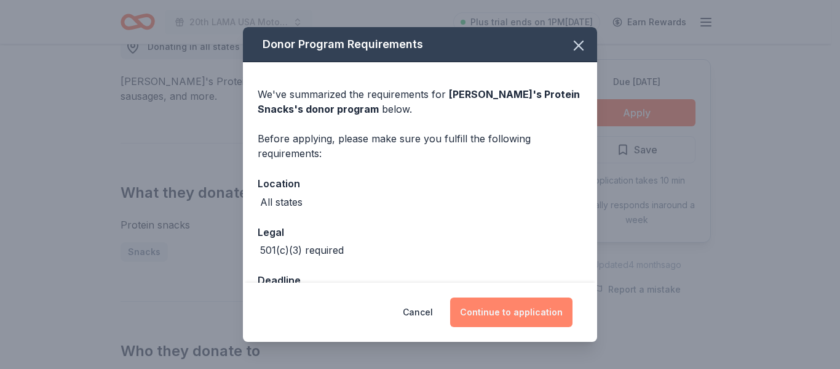
click at [474, 306] on button "Continue to application" at bounding box center [511, 312] width 122 height 30
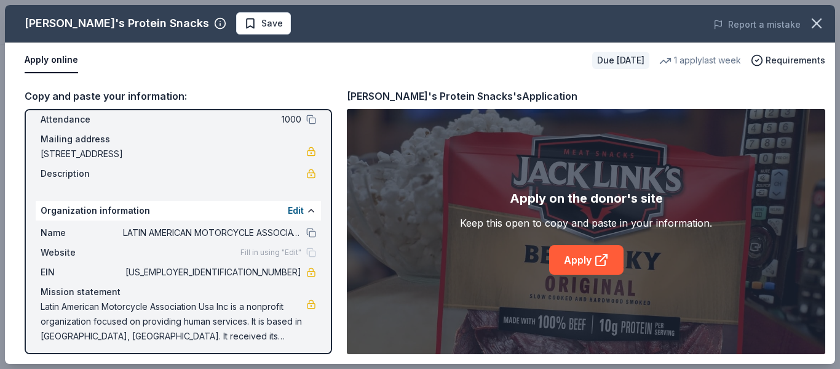
scroll to position [78, 0]
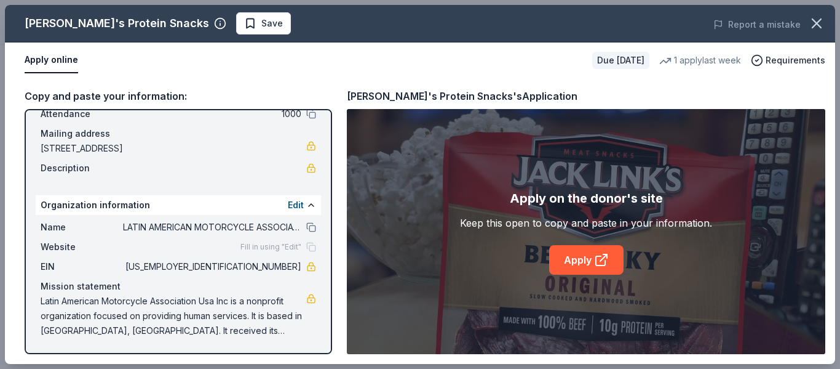
drag, startPoint x: 79, startPoint y: 294, endPoint x: 116, endPoint y: 294, distance: 36.9
click at [116, 294] on span "Latin American Motorcycle Association Usa Inc is a nonprofit organization focus…" at bounding box center [174, 315] width 266 height 44
click at [567, 260] on link "Apply" at bounding box center [586, 260] width 74 height 30
click at [560, 252] on link "Apply" at bounding box center [586, 260] width 74 height 30
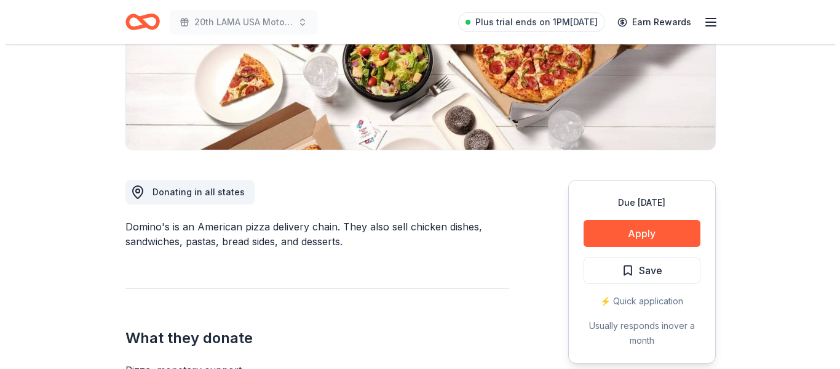
scroll to position [246, 0]
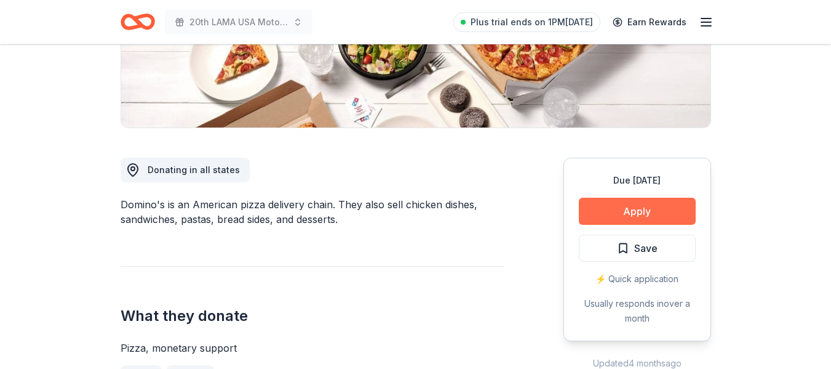
click at [625, 224] on button "Apply" at bounding box center [637, 210] width 117 height 27
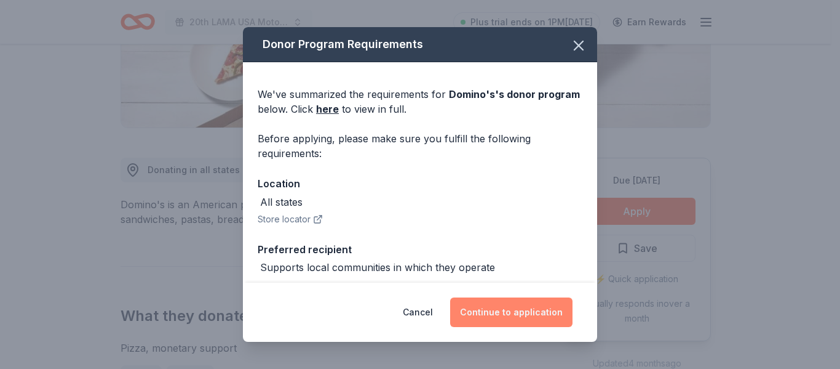
click at [487, 317] on button "Continue to application" at bounding box center [511, 312] width 122 height 30
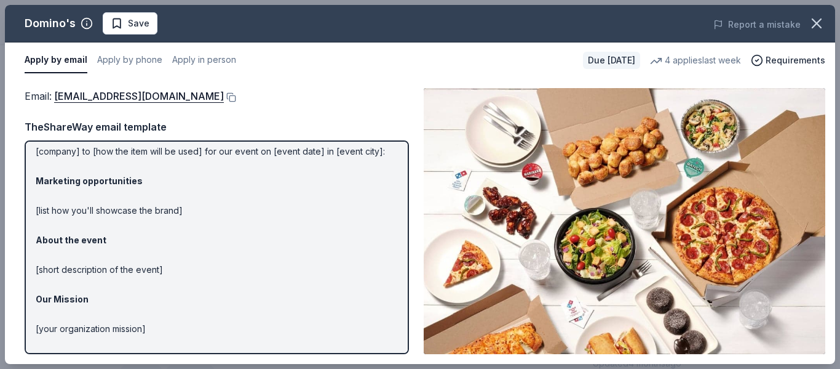
scroll to position [119, 0]
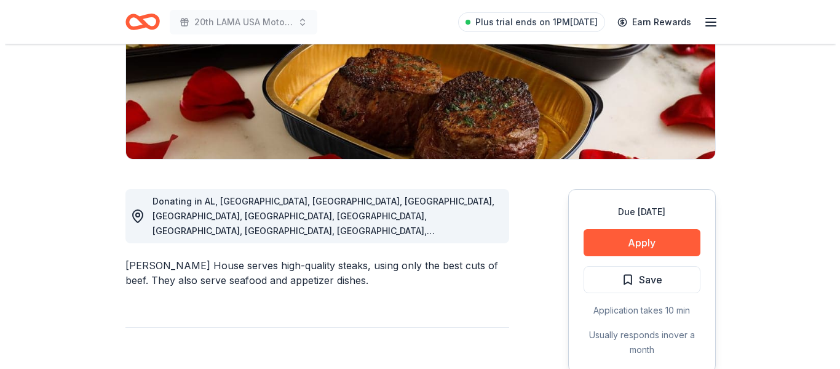
scroll to position [246, 0]
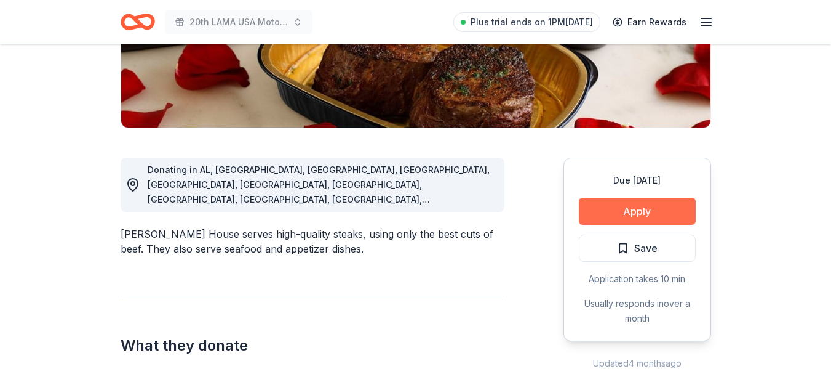
click at [597, 210] on button "Apply" at bounding box center [637, 210] width 117 height 27
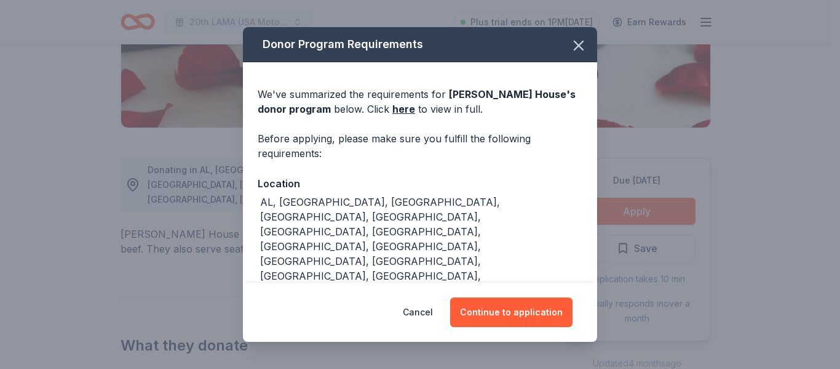
scroll to position [39, 0]
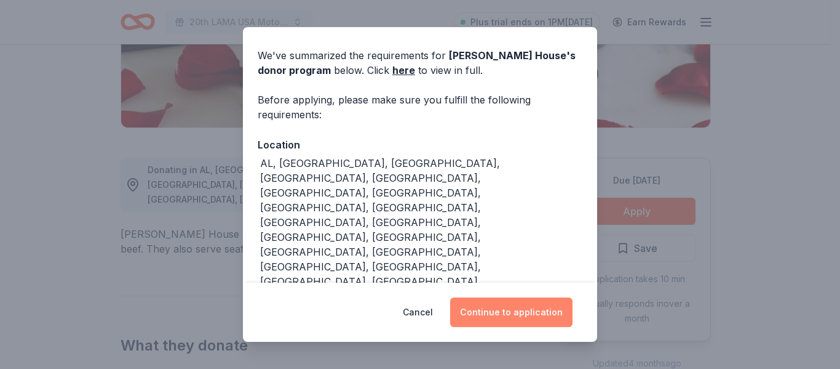
click at [487, 317] on button "Continue to application" at bounding box center [511, 312] width 122 height 30
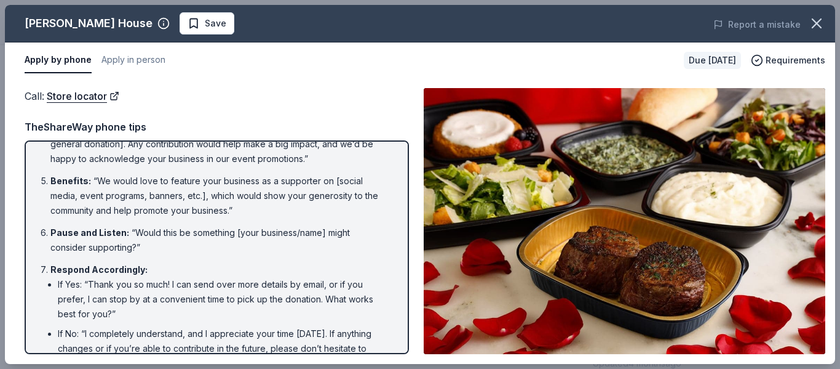
scroll to position [264, 0]
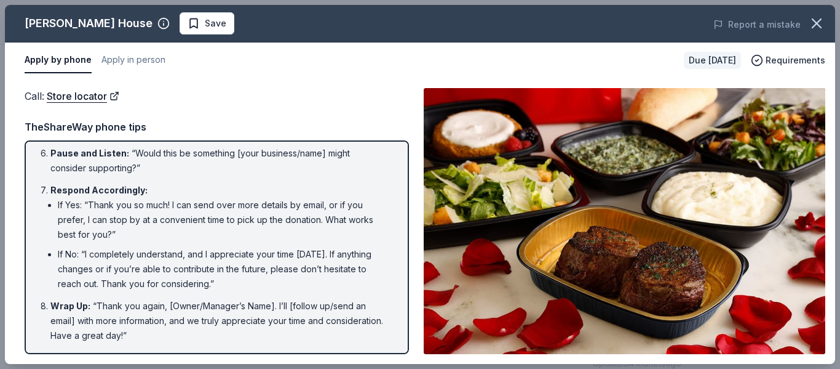
click at [320, 65] on div "Apply by phone Apply in person" at bounding box center [350, 60] width 650 height 26
